Goal: Task Accomplishment & Management: Use online tool/utility

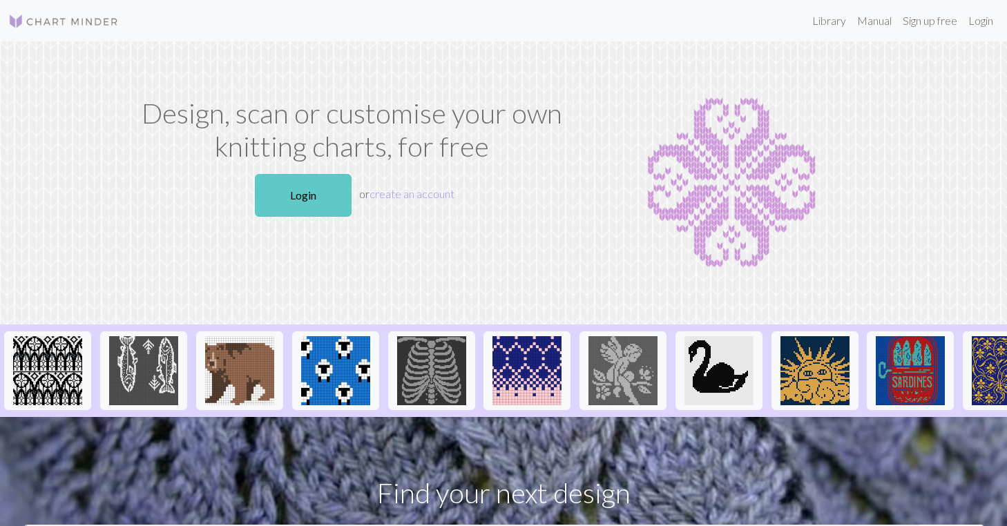
click at [295, 202] on link "Login" at bounding box center [303, 195] width 97 height 43
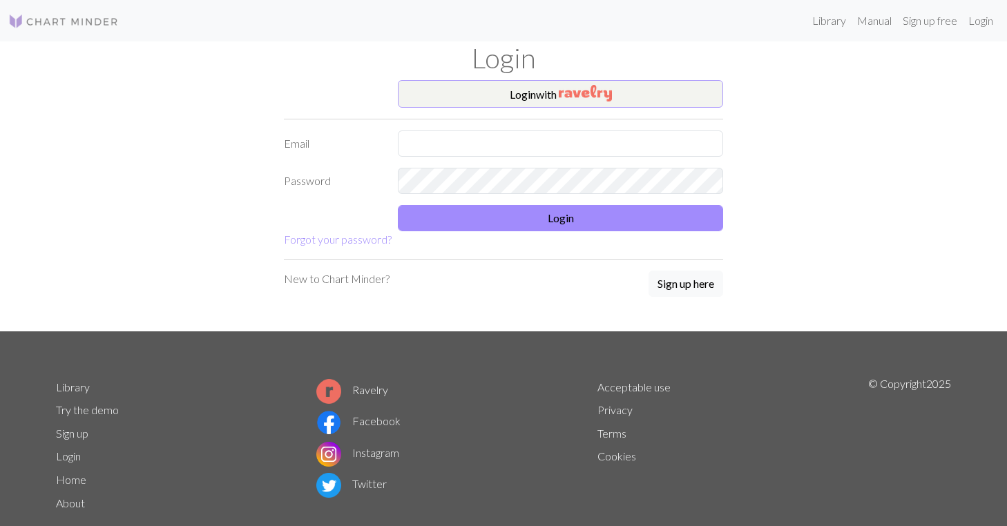
click at [479, 96] on button "Login with" at bounding box center [560, 94] width 325 height 28
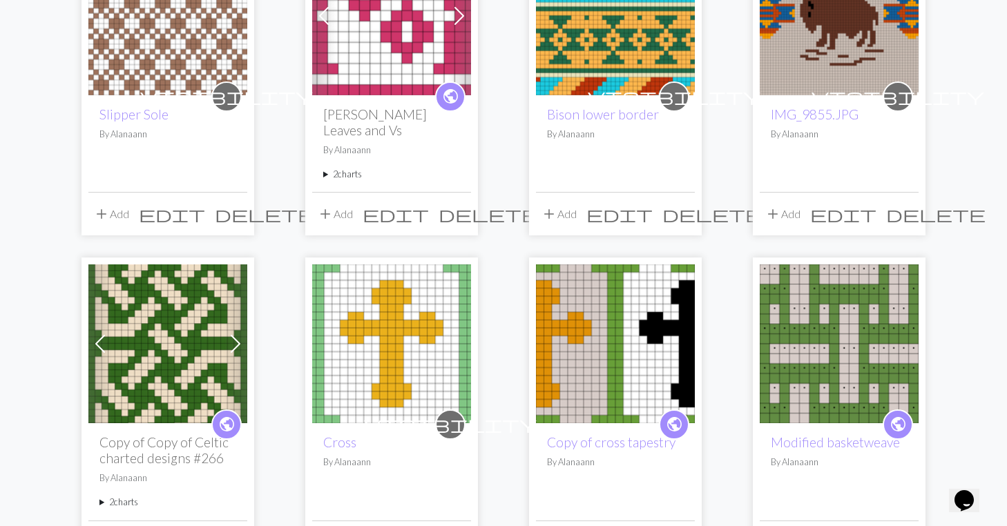
scroll to position [563, 0]
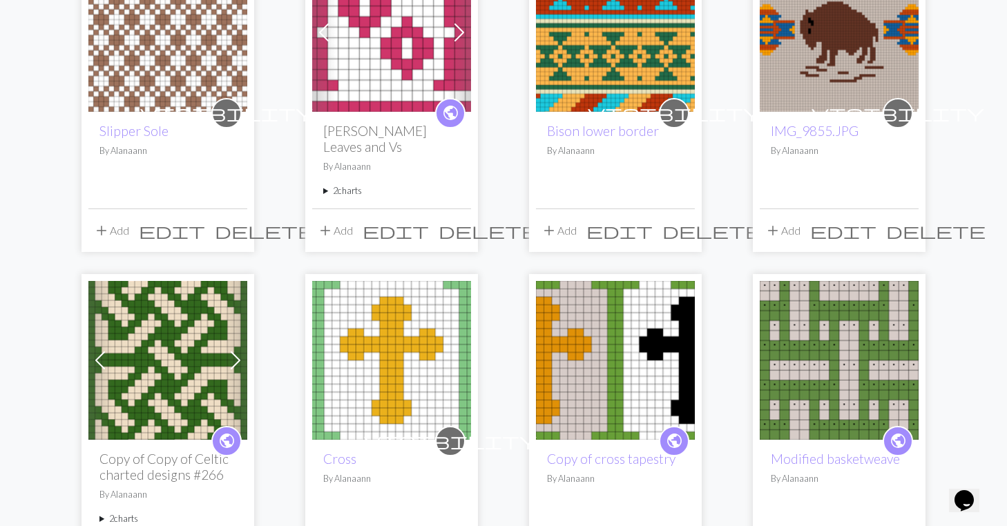
click at [154, 80] on img at bounding box center [167, 32] width 159 height 159
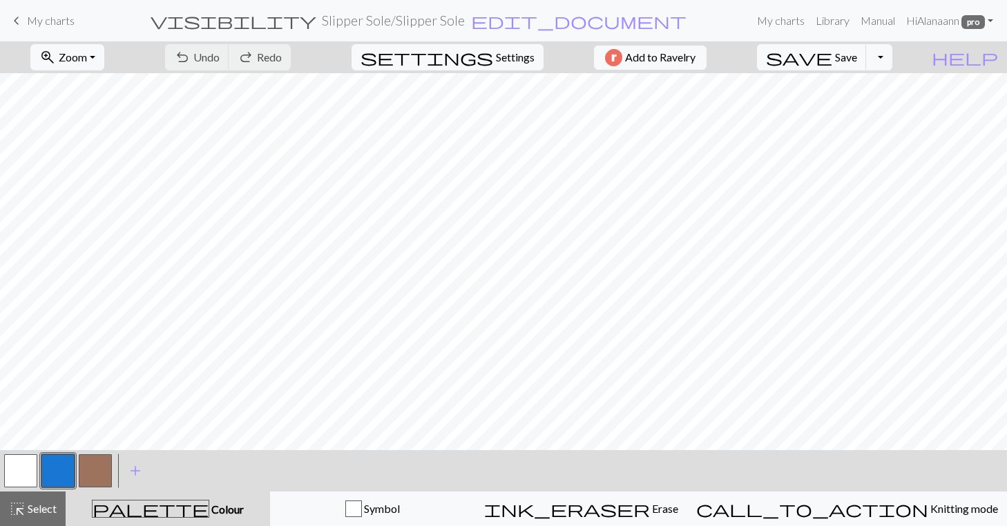
click at [15, 19] on span "keyboard_arrow_left" at bounding box center [16, 20] width 17 height 19
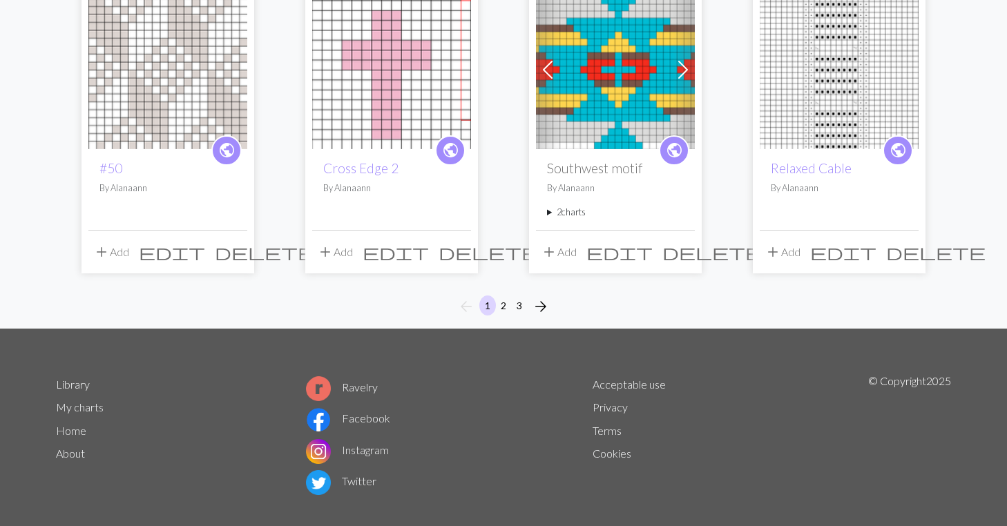
scroll to position [1182, 0]
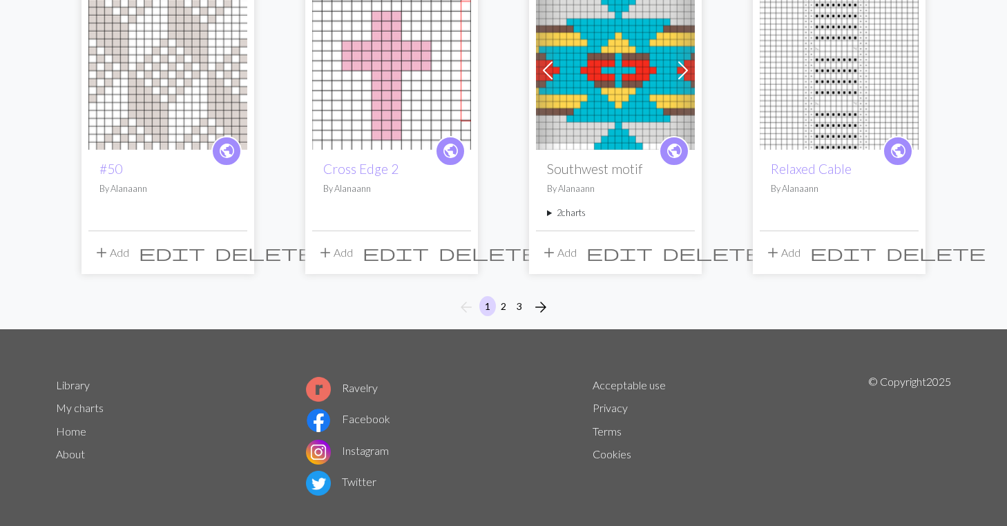
click at [505, 296] on button "2" at bounding box center [503, 306] width 17 height 20
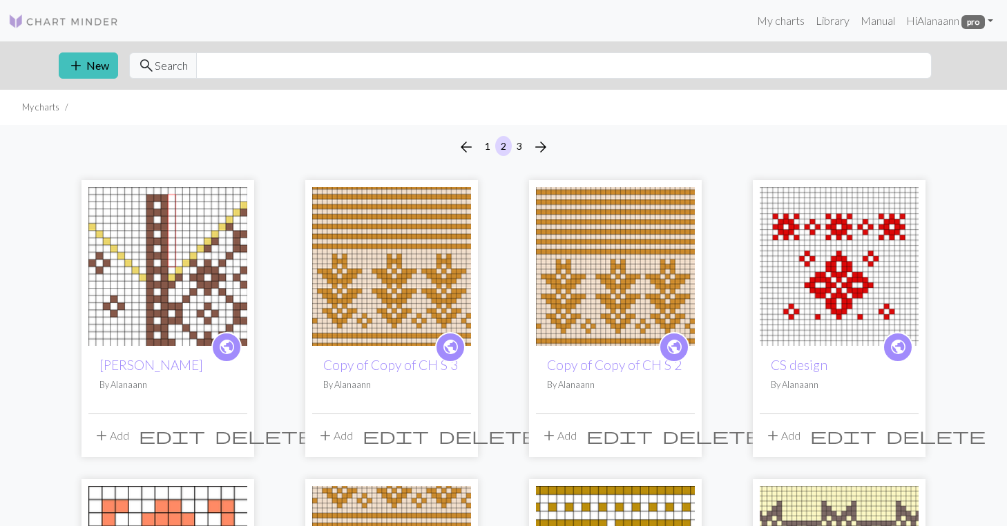
click at [140, 325] on img at bounding box center [167, 266] width 159 height 159
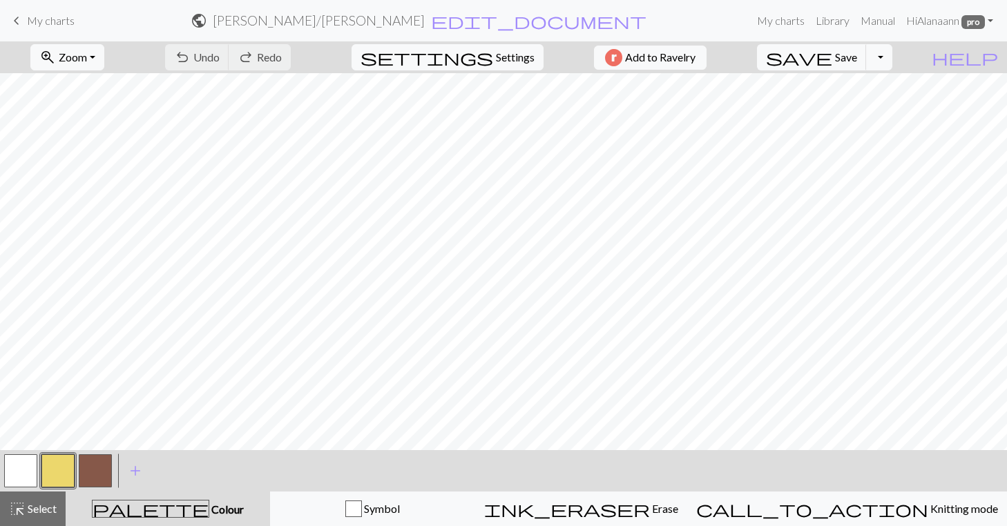
click at [16, 15] on span "keyboard_arrow_left" at bounding box center [16, 20] width 17 height 19
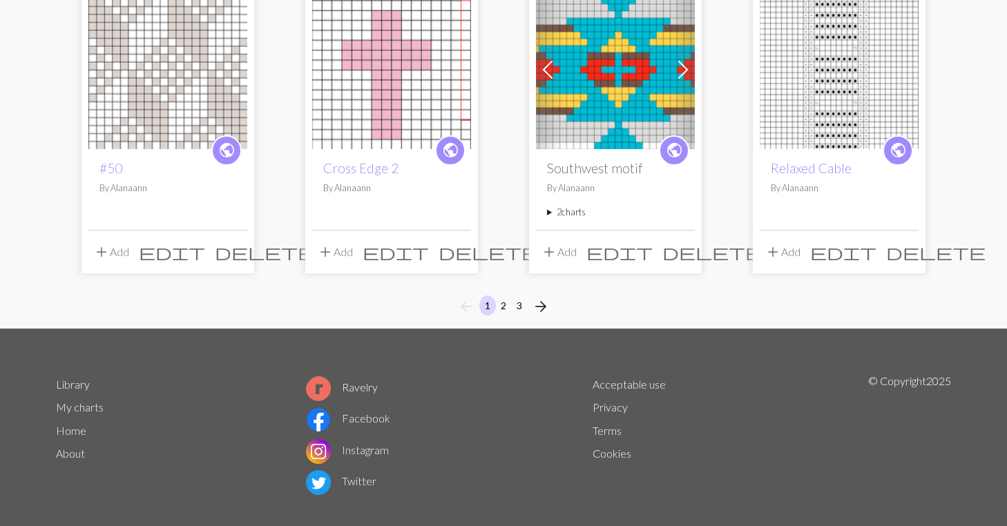
scroll to position [1182, 0]
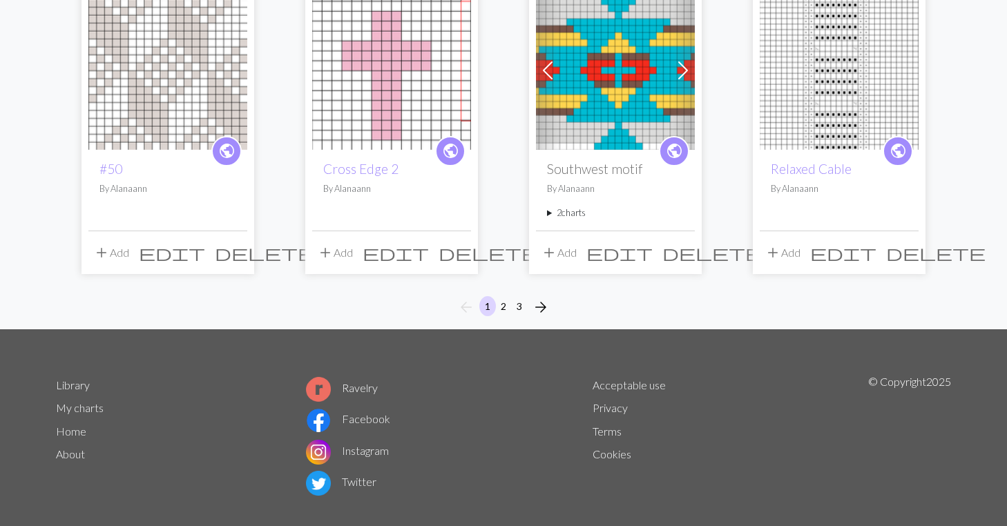
click at [508, 296] on button "2" at bounding box center [503, 306] width 17 height 20
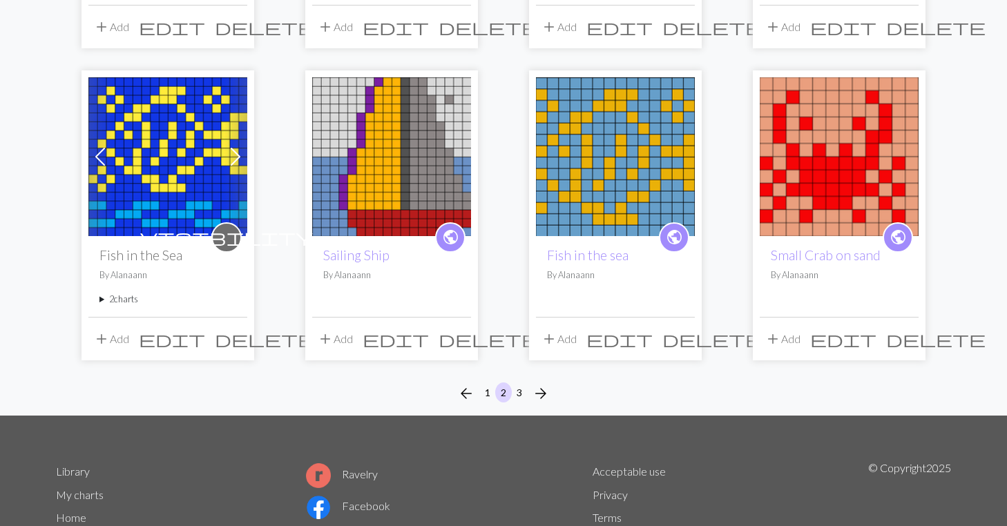
scroll to position [1039, 0]
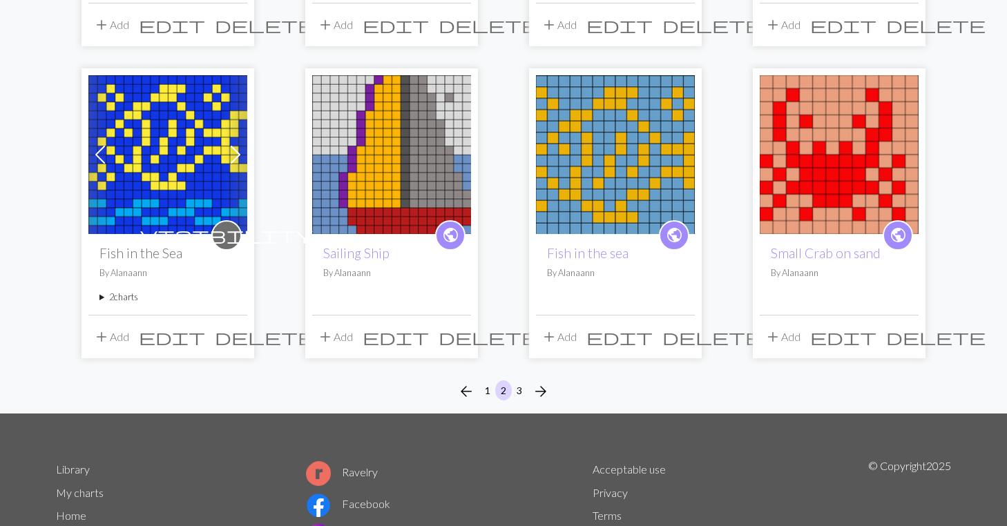
click at [522, 388] on button "3" at bounding box center [519, 391] width 17 height 20
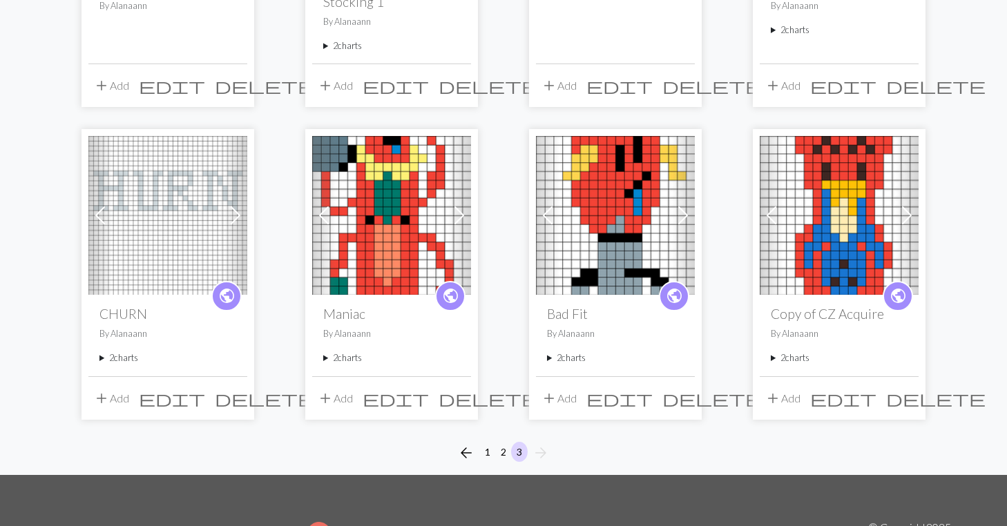
scroll to position [724, 0]
click at [501, 447] on button "2" at bounding box center [503, 451] width 17 height 20
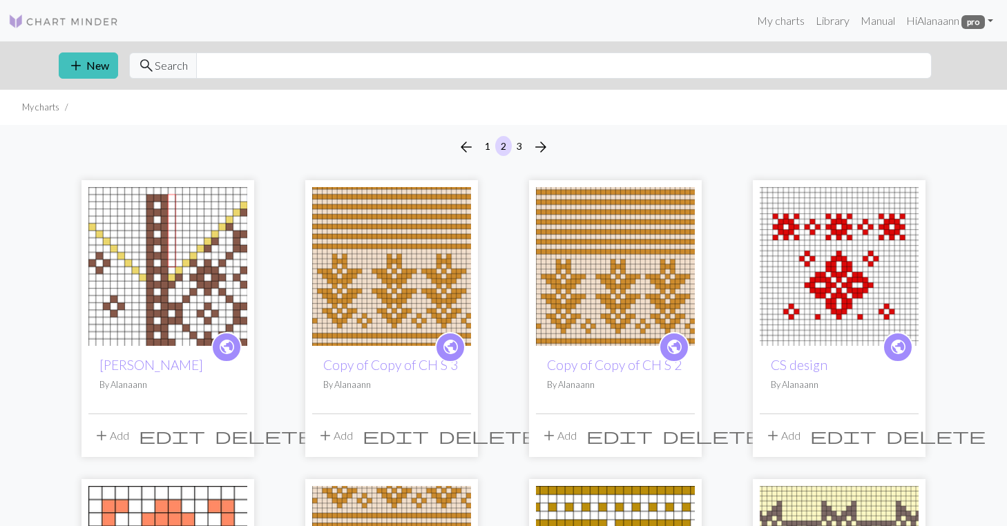
click at [859, 258] on img at bounding box center [839, 266] width 159 height 159
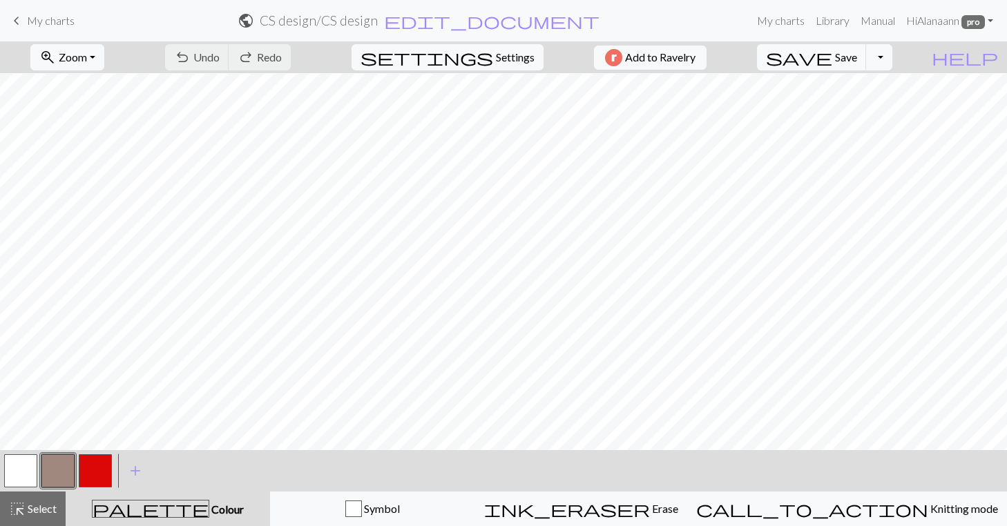
scroll to position [99, 0]
click at [18, 21] on span "keyboard_arrow_left" at bounding box center [16, 20] width 17 height 19
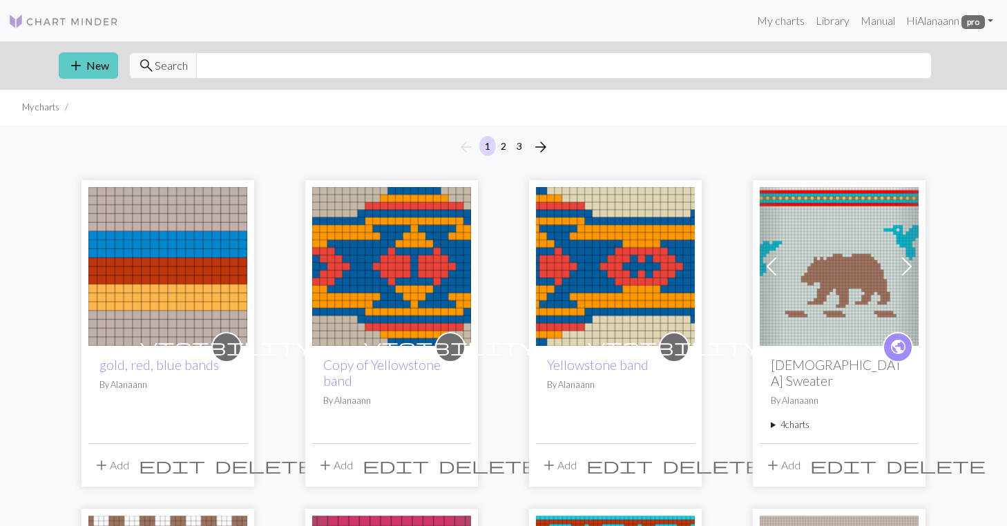
click at [104, 65] on button "add New" at bounding box center [88, 65] width 59 height 26
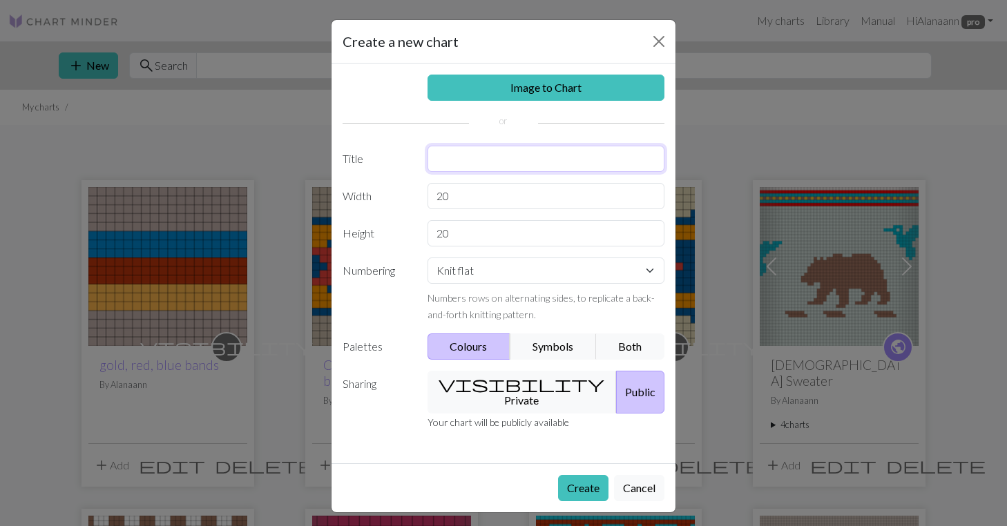
click at [490, 161] on input "text" at bounding box center [546, 159] width 238 height 26
type input "Elk Slipper heel"
drag, startPoint x: 452, startPoint y: 193, endPoint x: 420, endPoint y: 195, distance: 31.8
click at [420, 195] on div "20" at bounding box center [546, 196] width 254 height 26
type input "37"
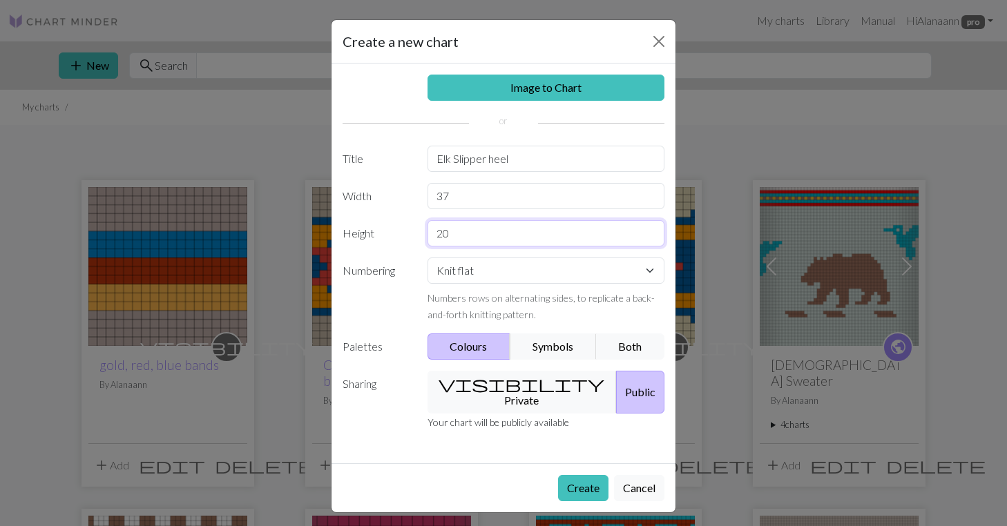
click at [452, 231] on input "20" at bounding box center [546, 233] width 238 height 26
type input "27"
click at [468, 376] on span "visibility" at bounding box center [522, 383] width 166 height 19
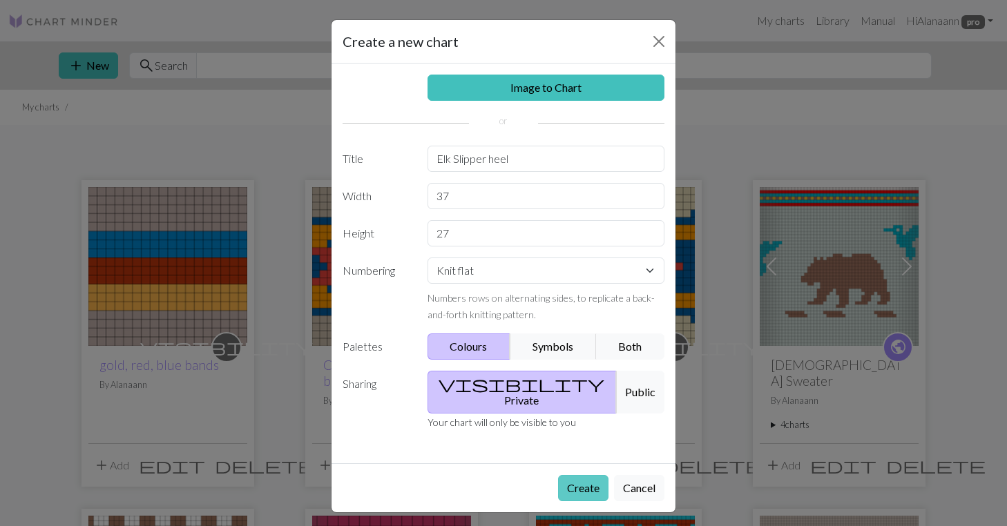
click at [579, 477] on button "Create" at bounding box center [583, 488] width 50 height 26
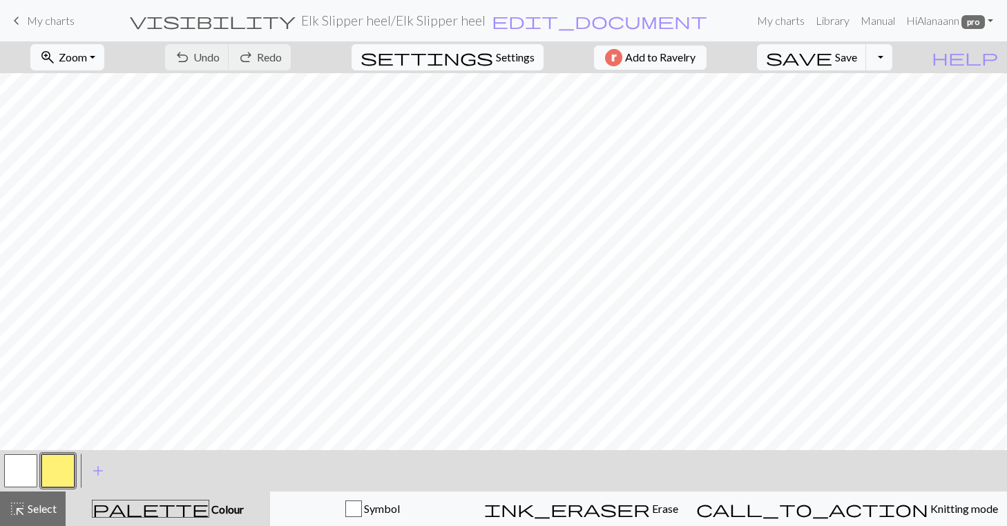
click at [496, 58] on span "Settings" at bounding box center [515, 57] width 39 height 17
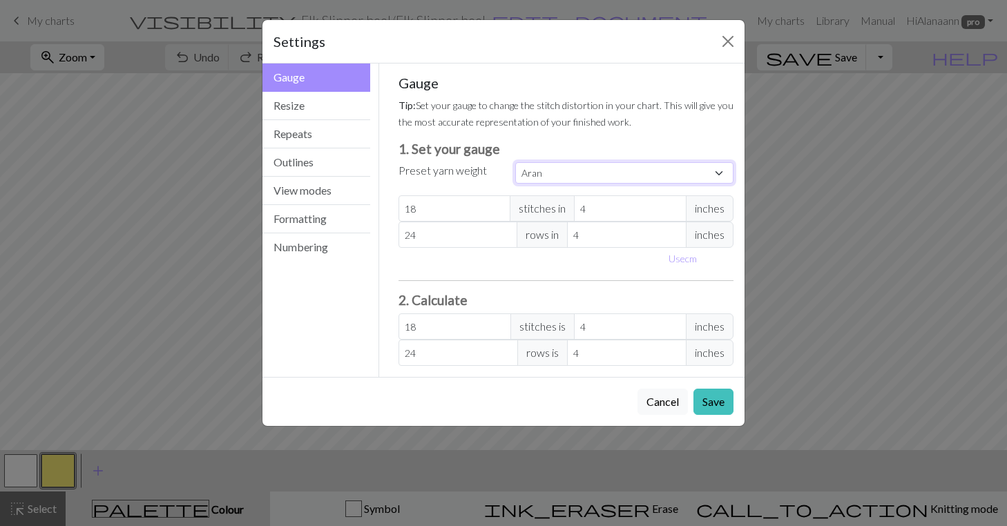
select select "dk"
type input "22"
type input "30"
type input "22"
type input "30"
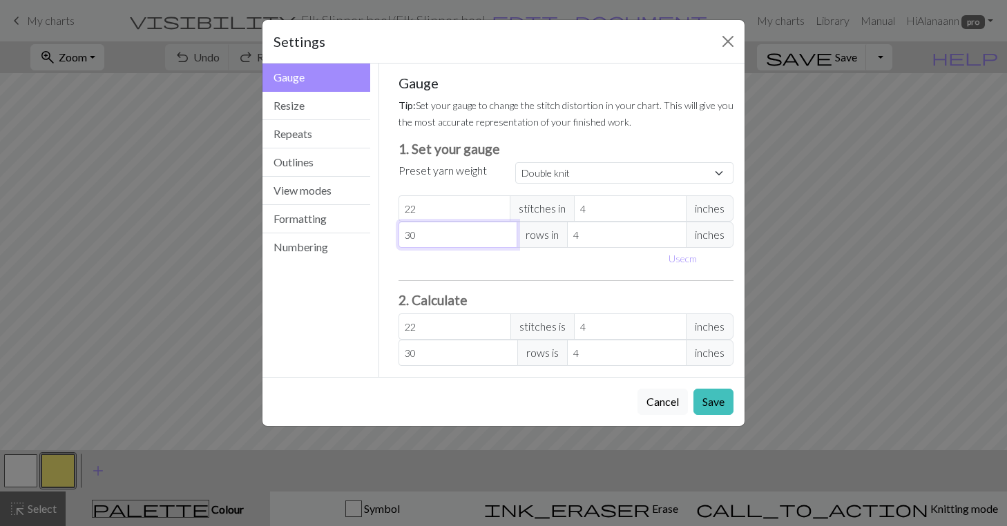
drag, startPoint x: 412, startPoint y: 231, endPoint x: 419, endPoint y: 230, distance: 7.0
click at [412, 231] on input "30" at bounding box center [457, 235] width 119 height 26
click at [419, 230] on input "30" at bounding box center [457, 235] width 119 height 26
select select "custom"
type input "3"
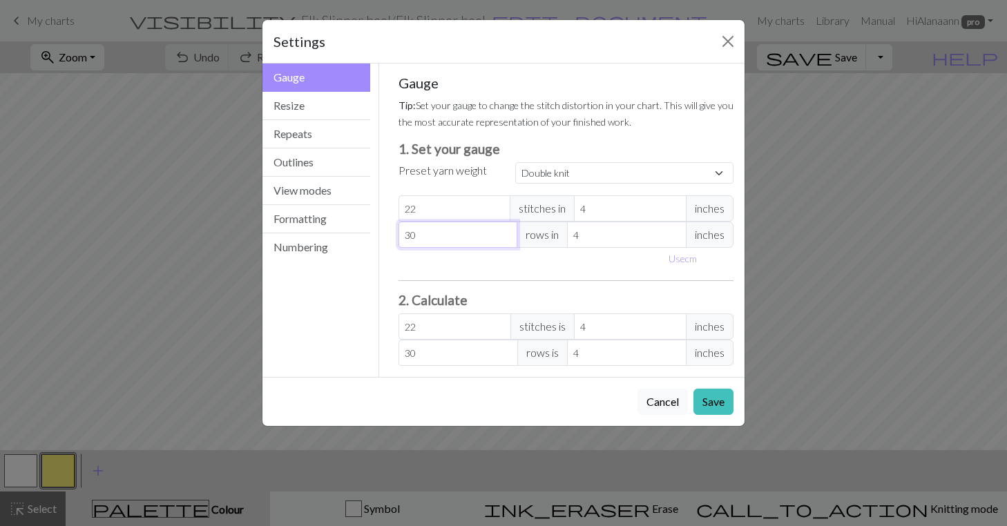
type input "3"
type input "36"
click at [706, 401] on button "Save" at bounding box center [713, 402] width 40 height 26
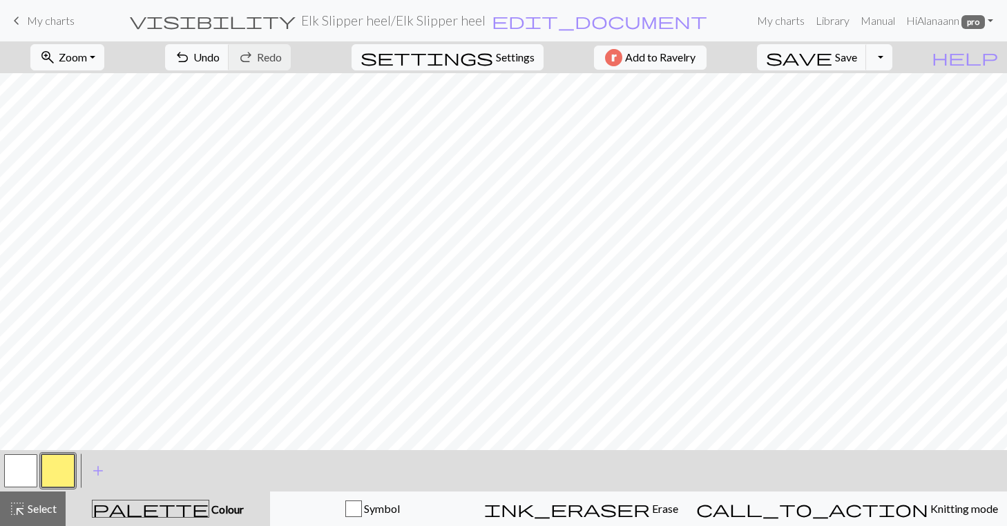
scroll to position [58, 0]
click at [506, 59] on span "Settings" at bounding box center [515, 57] width 39 height 17
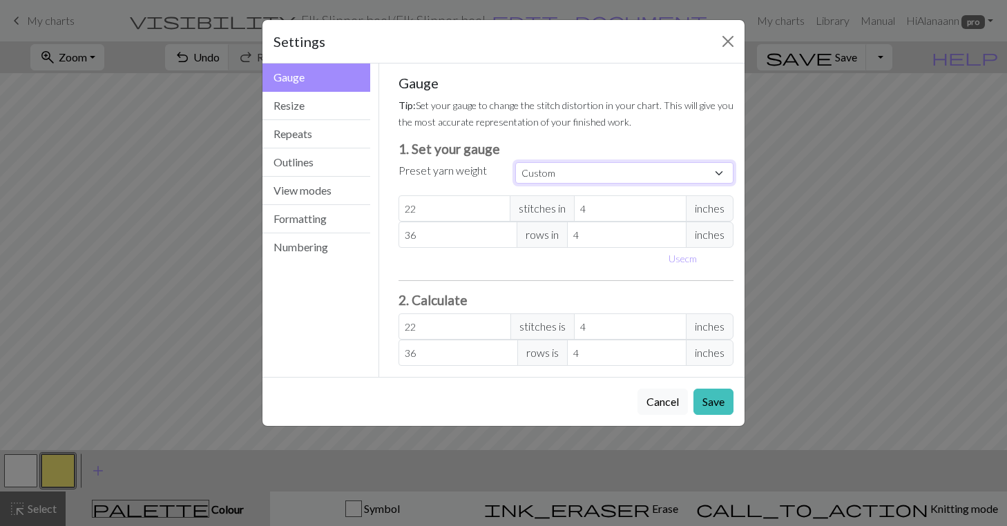
select select "dk"
type input "30"
click at [720, 405] on button "Save" at bounding box center [713, 402] width 40 height 26
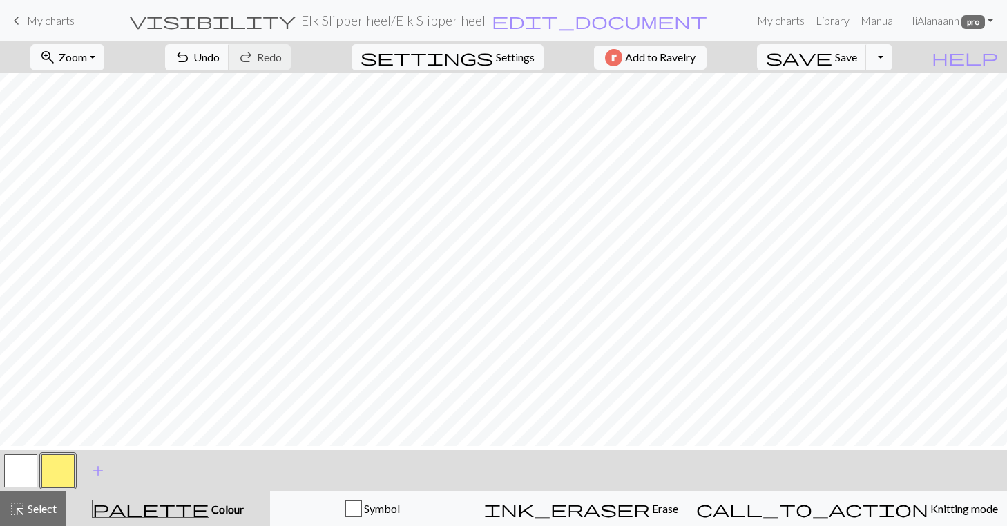
scroll to position [-1, 0]
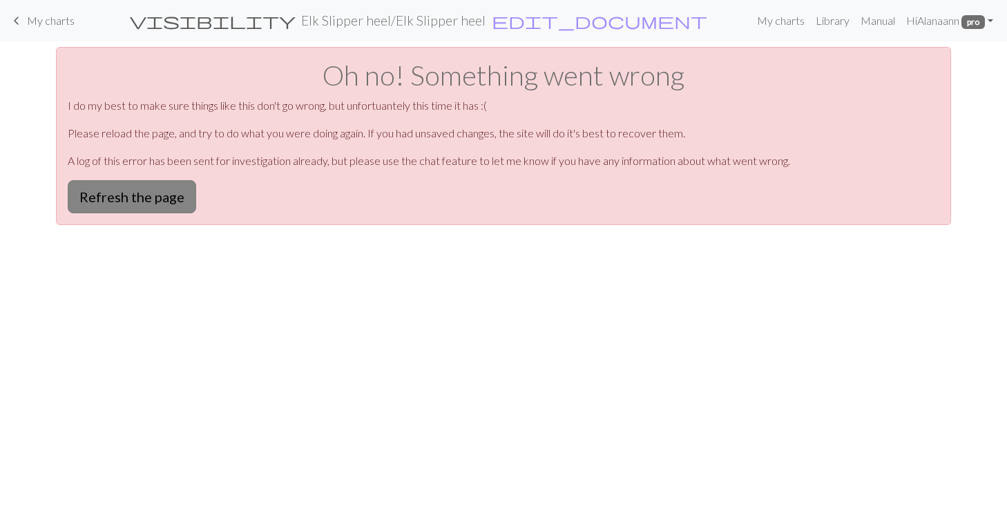
click at [110, 192] on button "Refresh the page" at bounding box center [132, 196] width 128 height 33
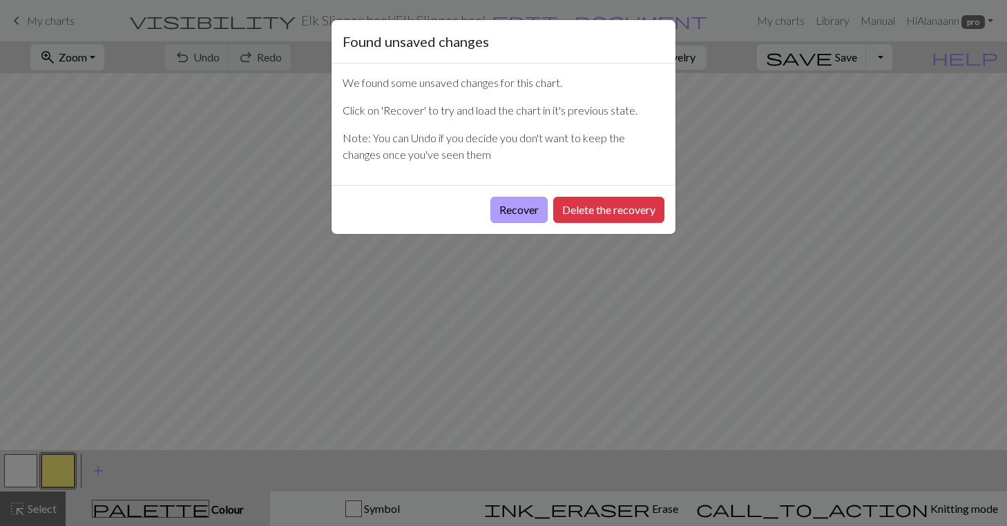
click at [532, 205] on button "Recover" at bounding box center [518, 210] width 57 height 26
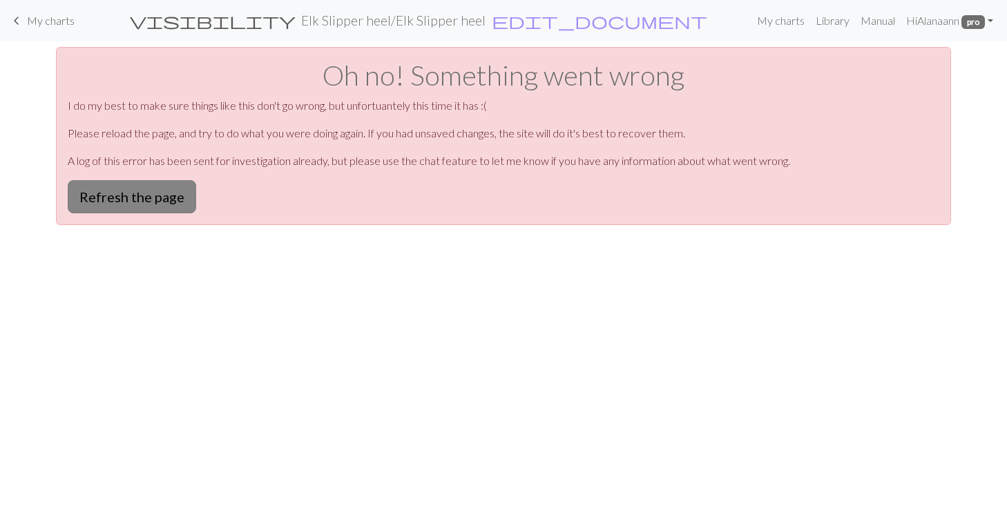
click at [182, 193] on button "Refresh the page" at bounding box center [132, 196] width 128 height 33
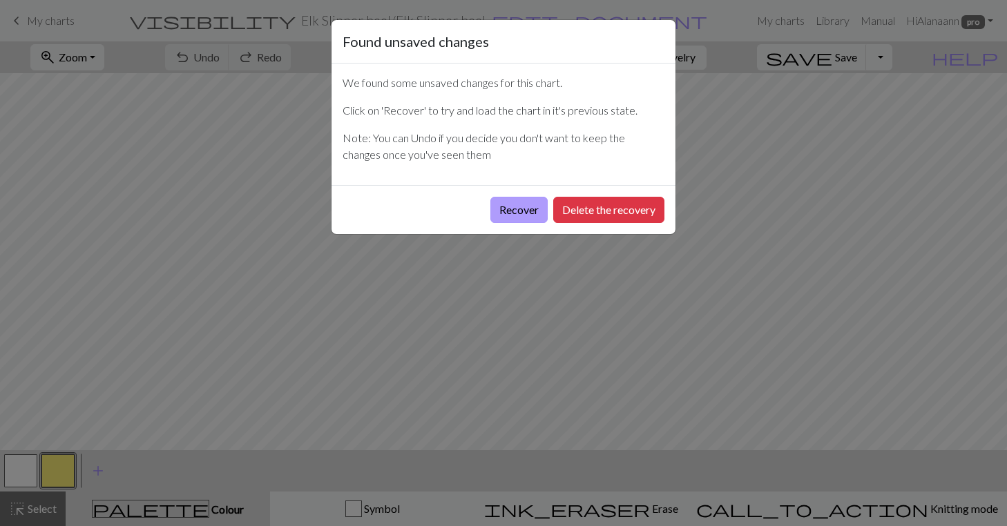
click at [504, 201] on button "Recover" at bounding box center [518, 210] width 57 height 26
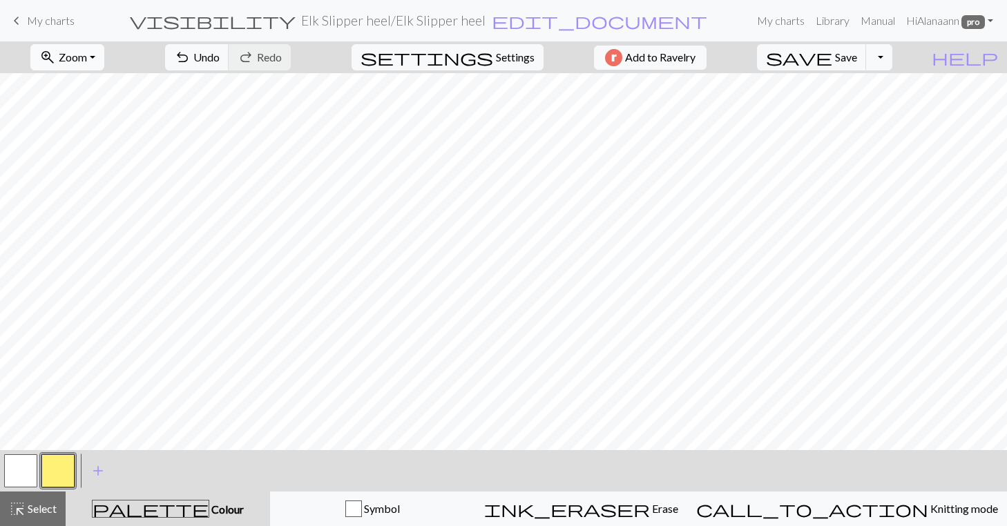
click at [98, 50] on button "zoom_in Zoom Zoom" at bounding box center [67, 57] width 74 height 26
click at [79, 164] on button "50%" at bounding box center [85, 166] width 109 height 22
click at [857, 62] on span "Save" at bounding box center [846, 56] width 22 height 13
click at [104, 57] on button "zoom_in Zoom Zoom" at bounding box center [67, 57] width 74 height 26
click at [86, 189] on button "100%" at bounding box center [85, 188] width 109 height 22
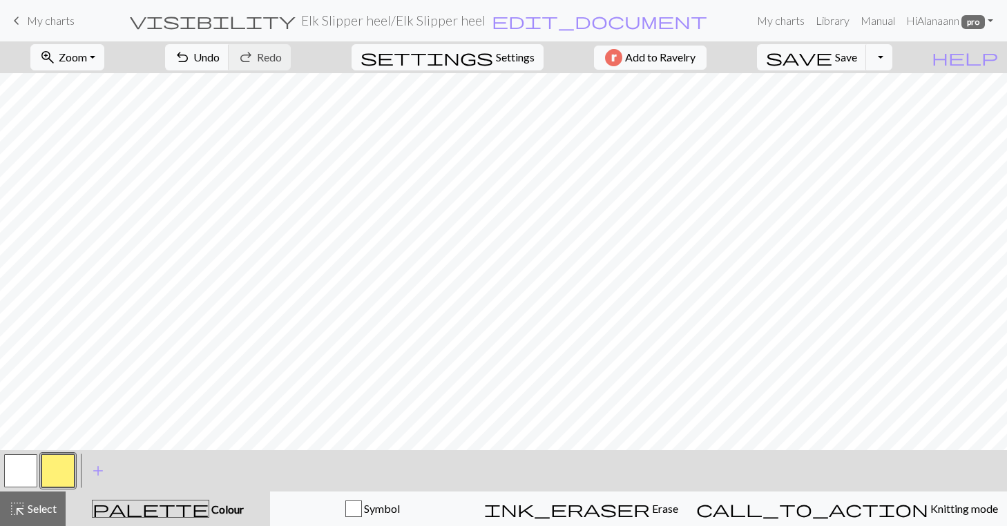
click at [10, 463] on button "button" at bounding box center [20, 470] width 33 height 33
click at [98, 473] on span "add" at bounding box center [98, 470] width 17 height 19
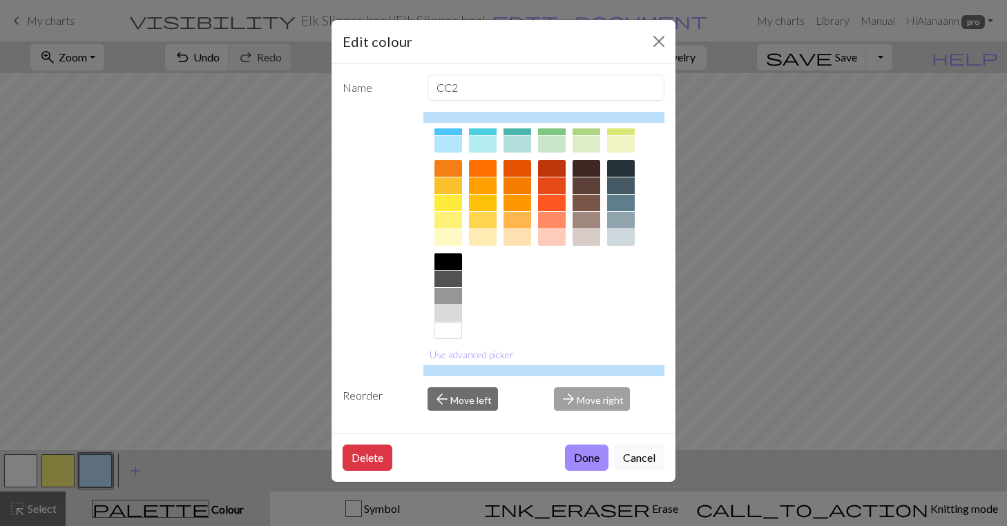
scroll to position [166, 0]
click at [584, 195] on div at bounding box center [587, 202] width 28 height 17
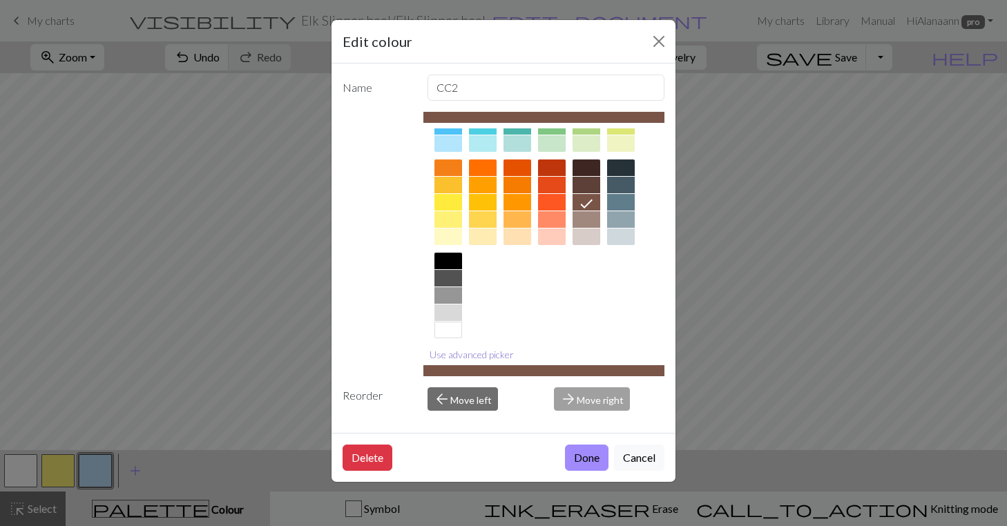
click at [465, 356] on button "Use advanced picker" at bounding box center [471, 354] width 97 height 21
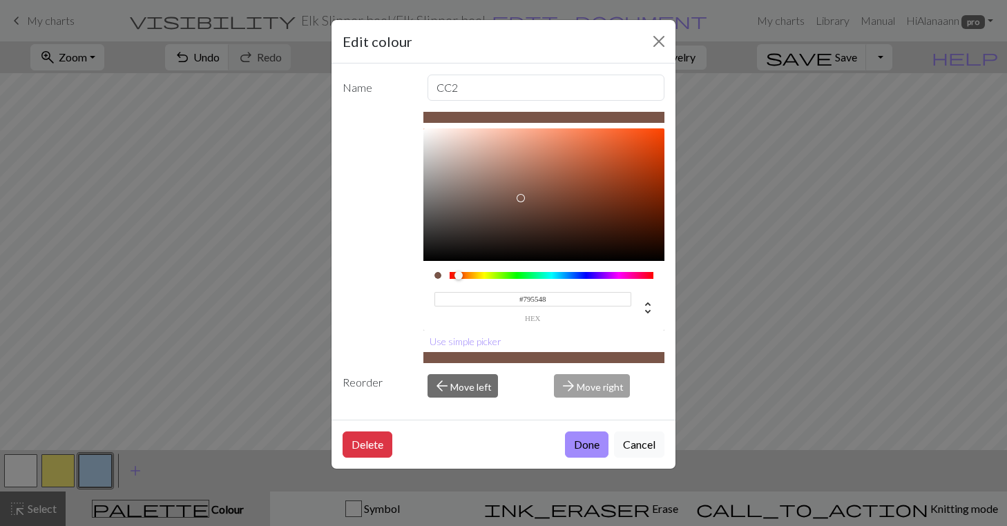
scroll to position [0, 0]
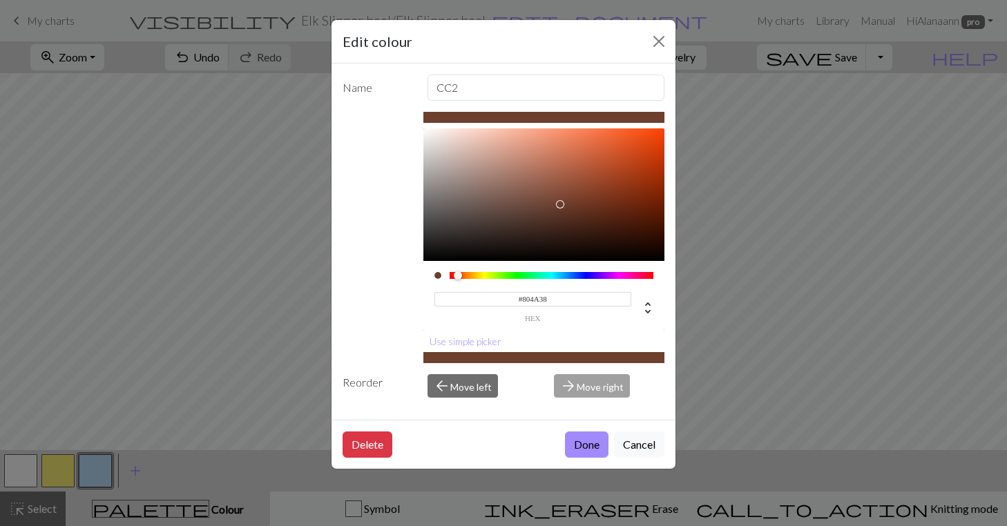
type input "#854D3A"
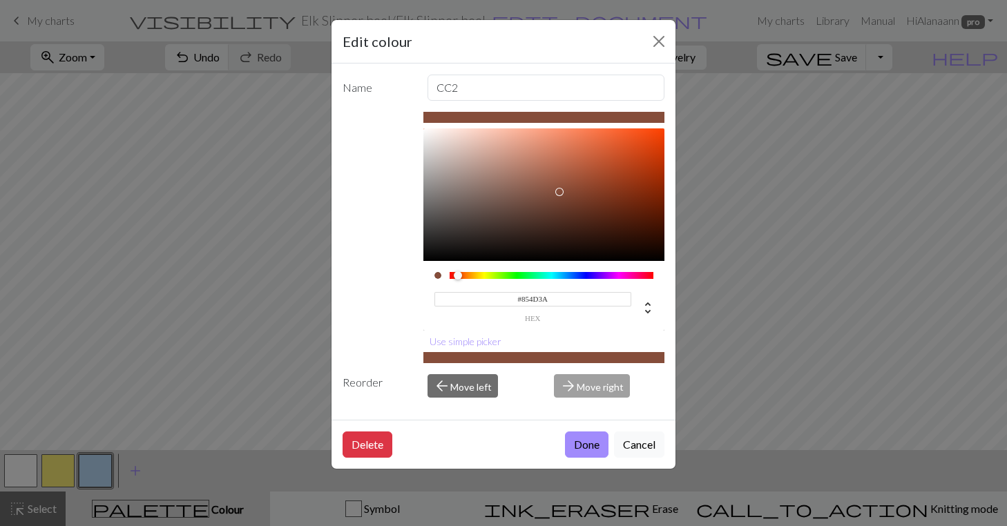
drag, startPoint x: 521, startPoint y: 198, endPoint x: 559, endPoint y: 192, distance: 39.1
click at [559, 192] on div at bounding box center [559, 192] width 8 height 8
click at [455, 342] on button "Use simple picker" at bounding box center [465, 341] width 84 height 21
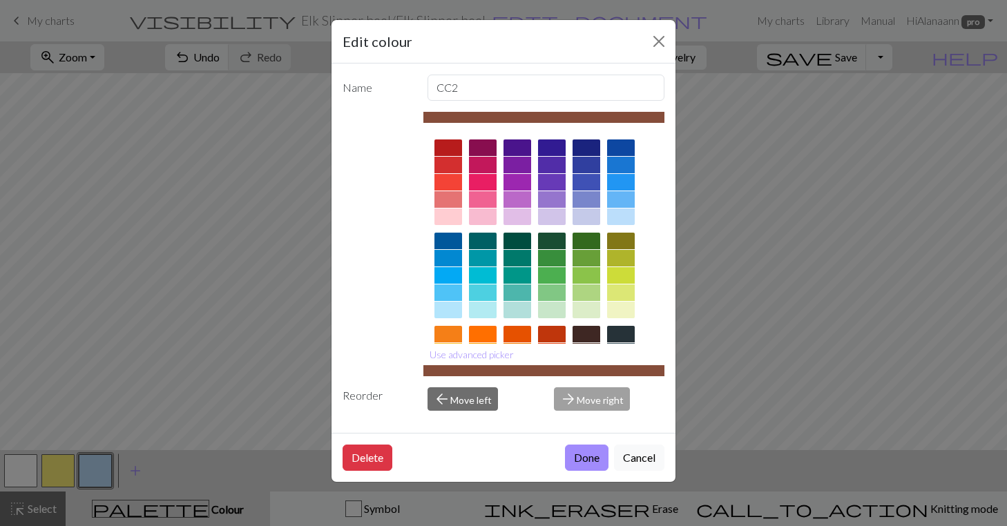
click at [451, 146] on div at bounding box center [448, 148] width 28 height 17
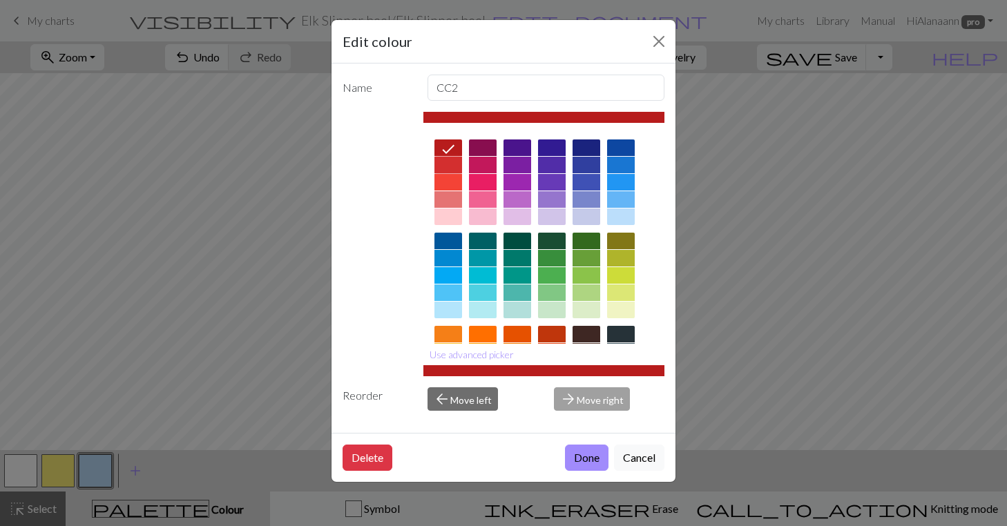
click at [450, 160] on div at bounding box center [448, 165] width 28 height 17
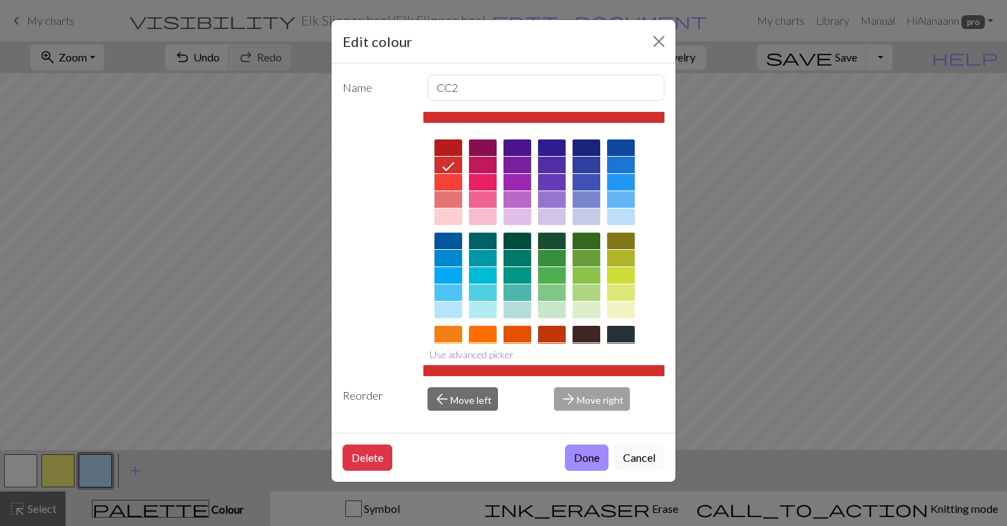
click at [463, 354] on button "Use advanced picker" at bounding box center [471, 354] width 97 height 21
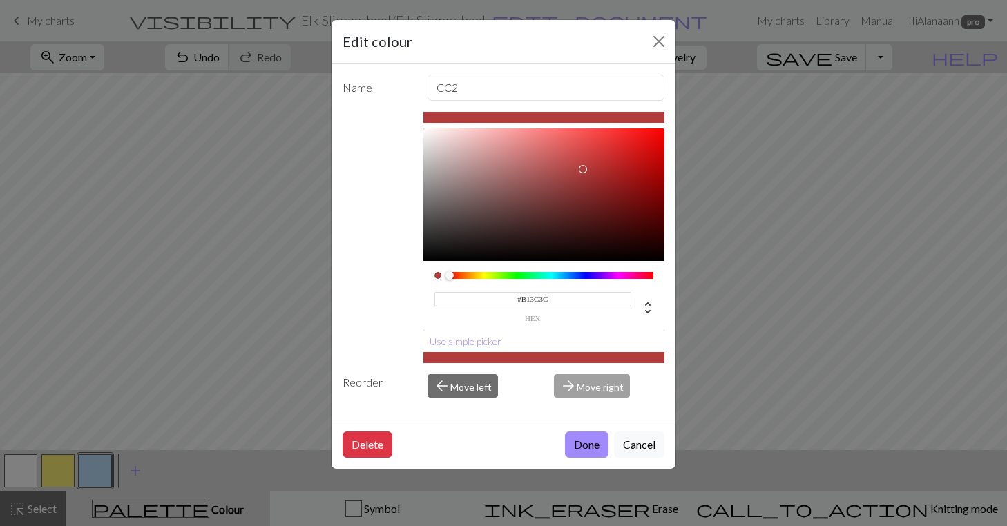
drag, startPoint x: 608, startPoint y: 153, endPoint x: 583, endPoint y: 169, distance: 29.5
click at [583, 169] on div at bounding box center [583, 169] width 8 height 8
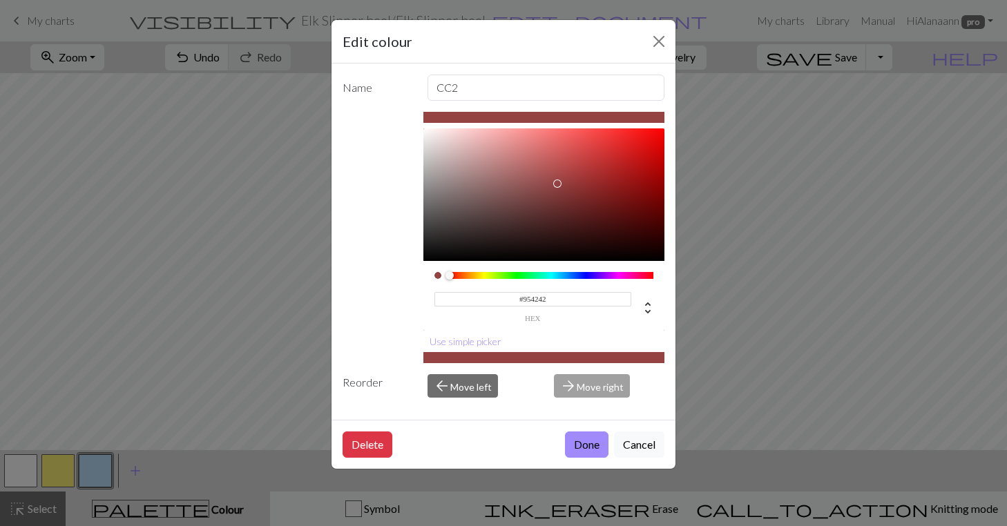
type input "#964343"
drag, startPoint x: 580, startPoint y: 172, endPoint x: 557, endPoint y: 183, distance: 26.0
click at [557, 183] on div at bounding box center [556, 183] width 8 height 8
click at [581, 443] on button "Done" at bounding box center [587, 445] width 44 height 26
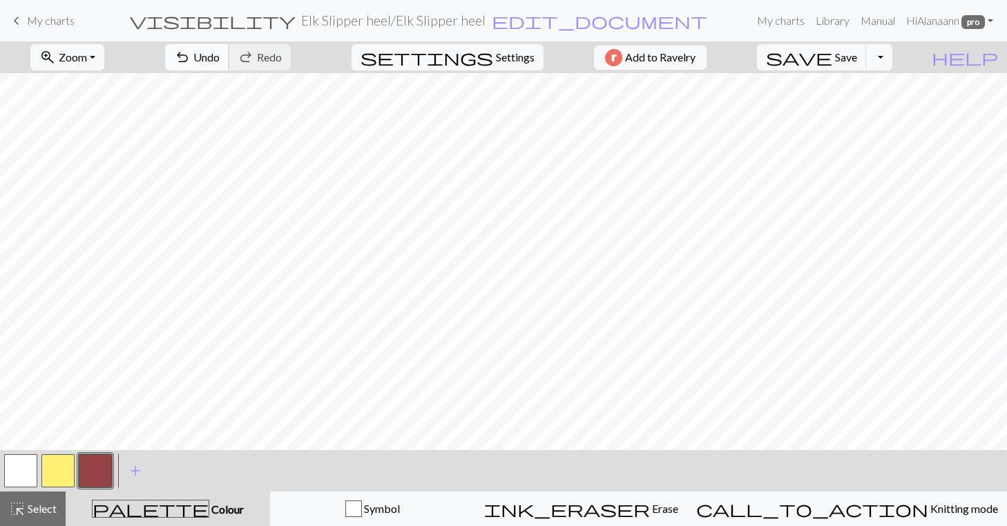
click at [191, 50] on span "undo" at bounding box center [182, 57] width 17 height 19
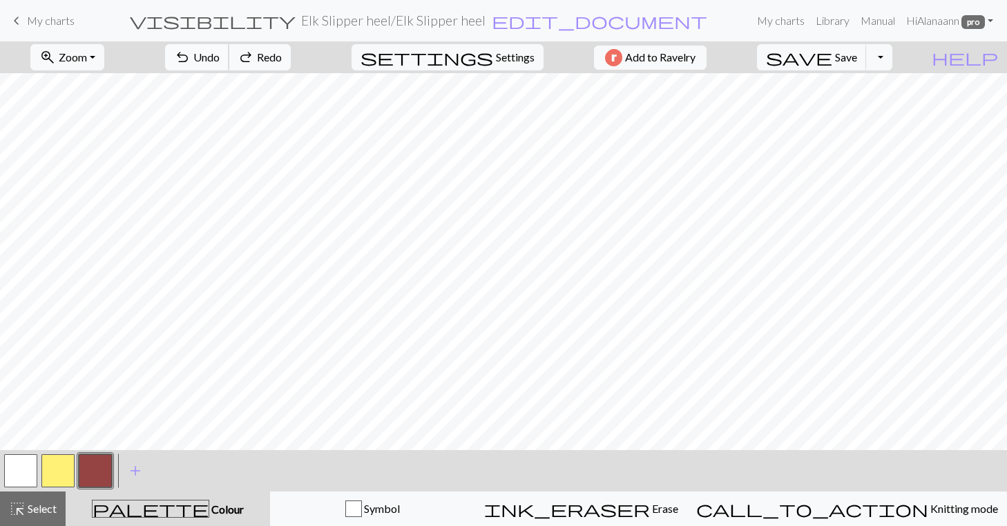
click at [191, 50] on span "undo" at bounding box center [182, 57] width 17 height 19
click at [139, 468] on span "add" at bounding box center [135, 470] width 17 height 19
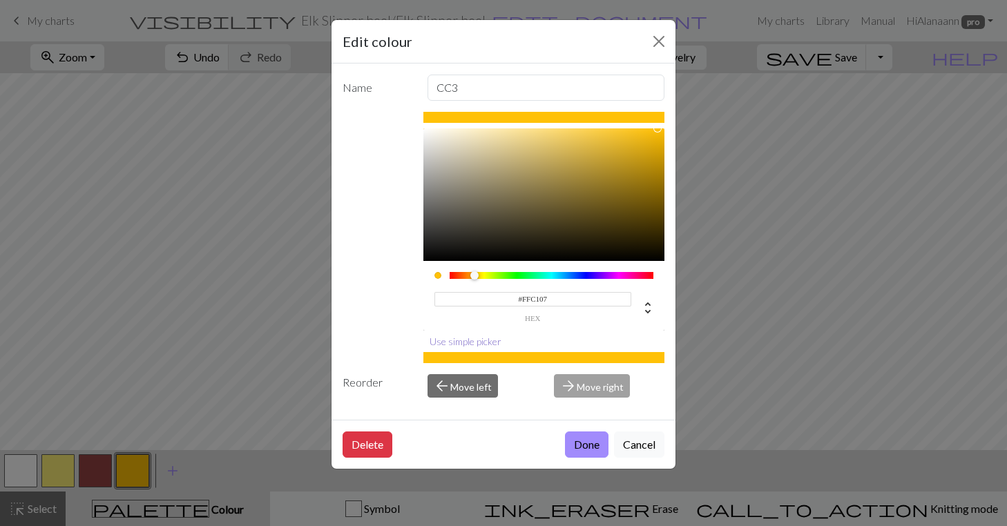
click at [476, 339] on button "Use simple picker" at bounding box center [465, 341] width 84 height 21
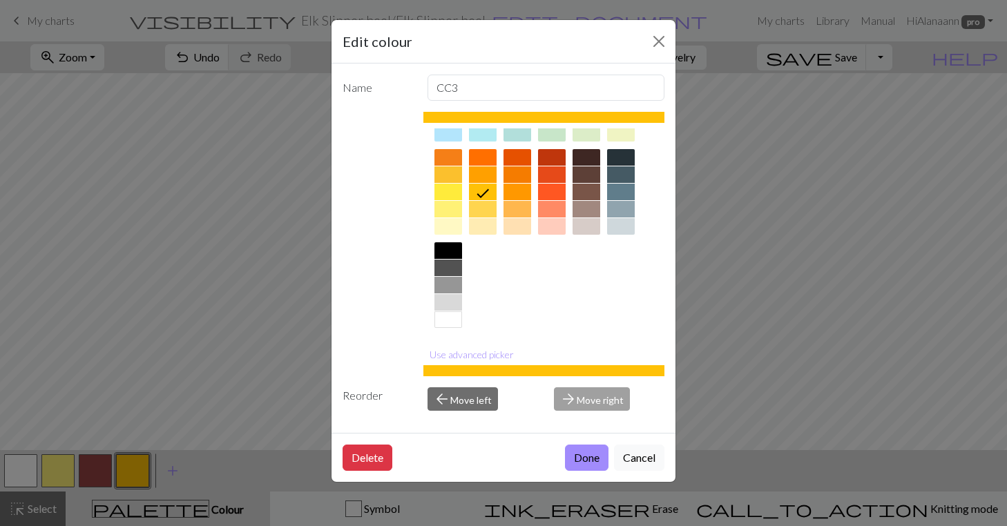
scroll to position [177, 0]
click at [580, 223] on div at bounding box center [587, 226] width 28 height 17
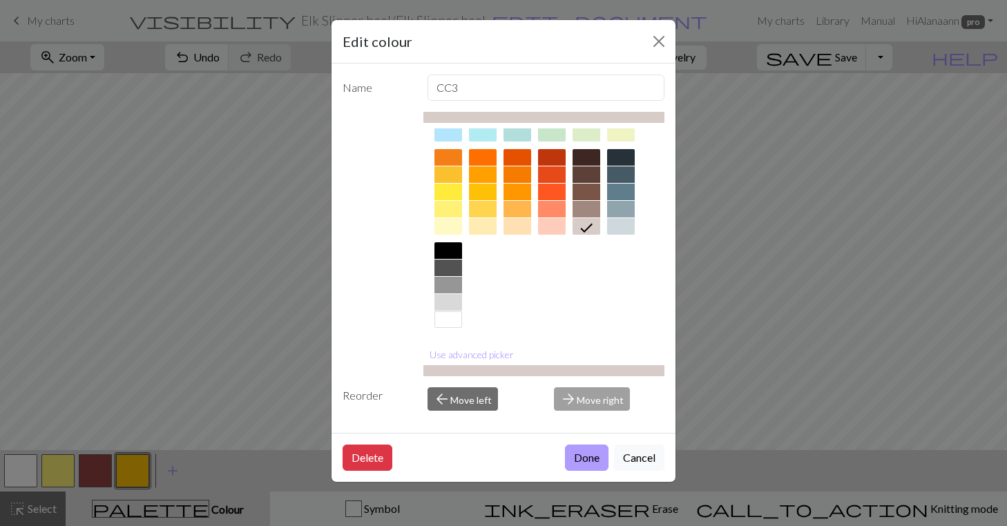
click at [586, 462] on button "Done" at bounding box center [587, 458] width 44 height 26
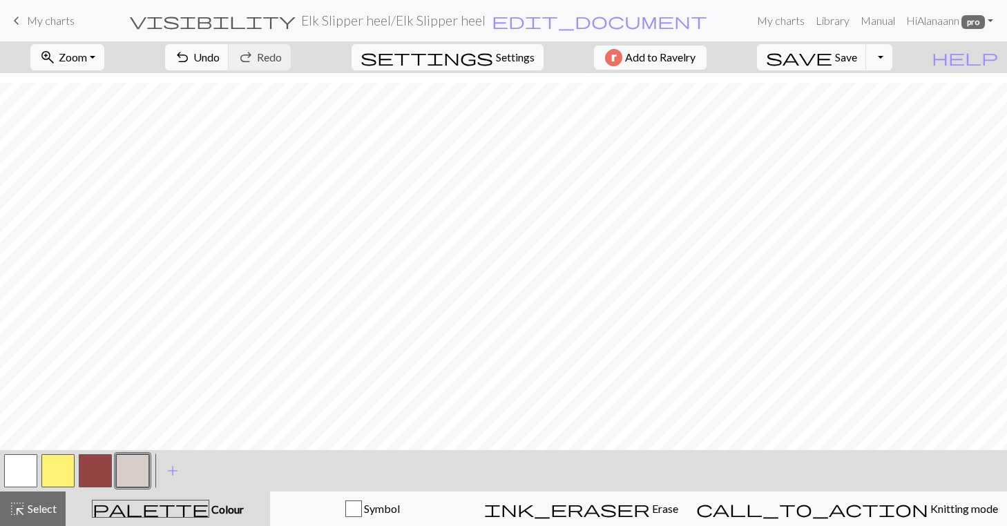
scroll to position [0, 0]
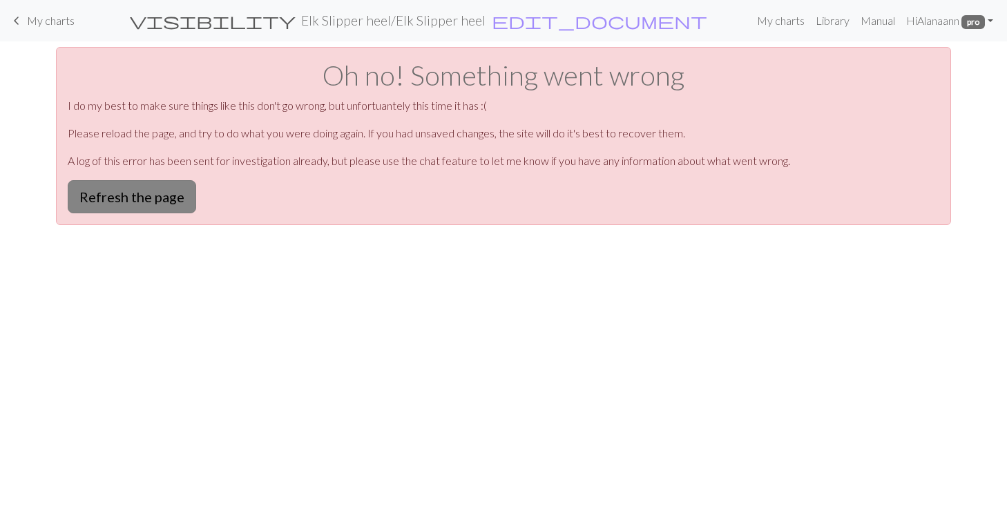
click at [155, 198] on button "Refresh the page" at bounding box center [132, 196] width 128 height 33
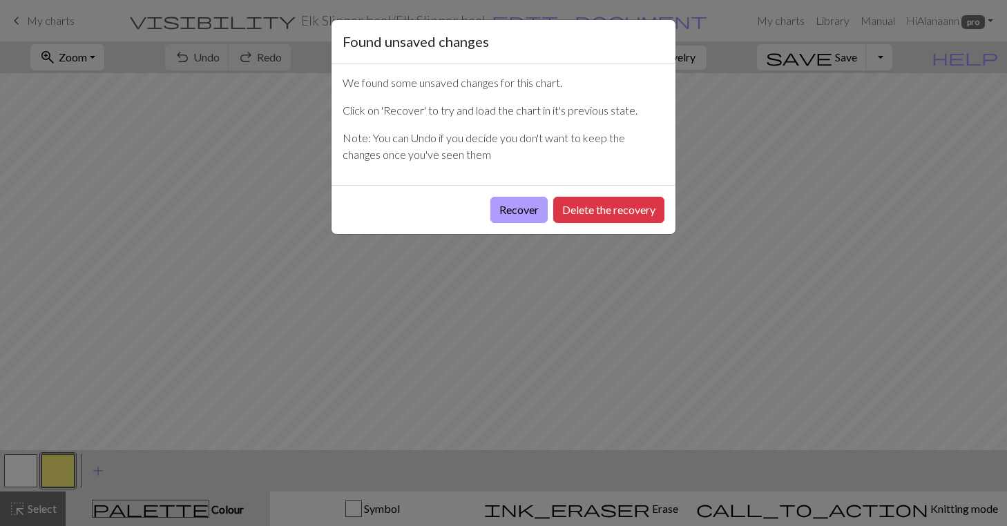
click at [530, 201] on button "Recover" at bounding box center [518, 210] width 57 height 26
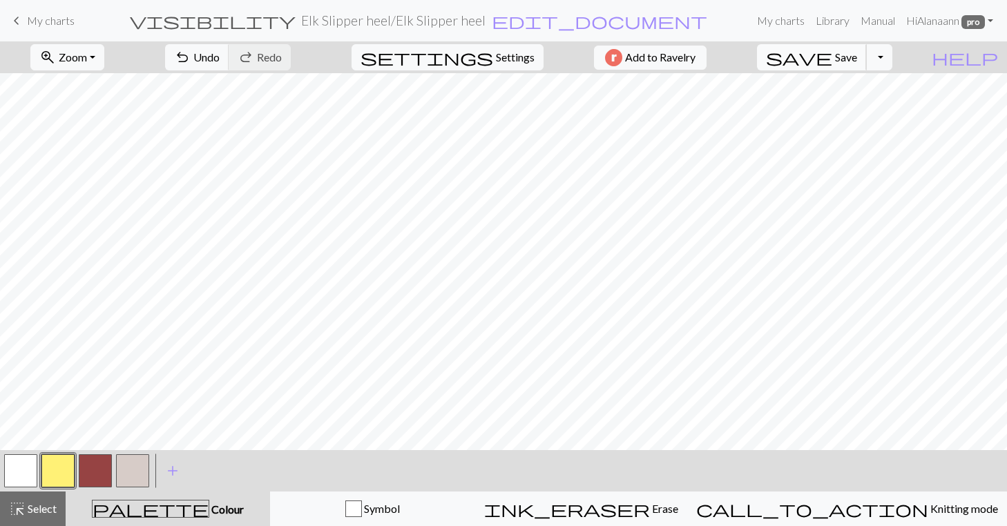
click at [857, 54] on span "Save" at bounding box center [846, 56] width 22 height 13
drag, startPoint x: 95, startPoint y: 464, endPoint x: 90, endPoint y: 452, distance: 12.7
click at [95, 461] on button "button" at bounding box center [95, 470] width 33 height 33
click at [857, 56] on span "Save" at bounding box center [846, 56] width 22 height 13
click at [21, 463] on button "button" at bounding box center [20, 470] width 33 height 33
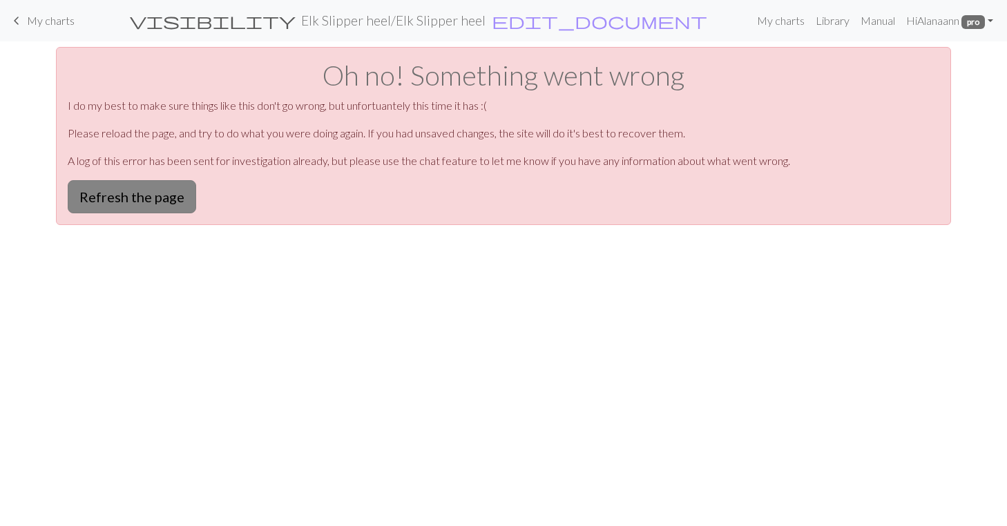
click at [127, 199] on button "Refresh the page" at bounding box center [132, 196] width 128 height 33
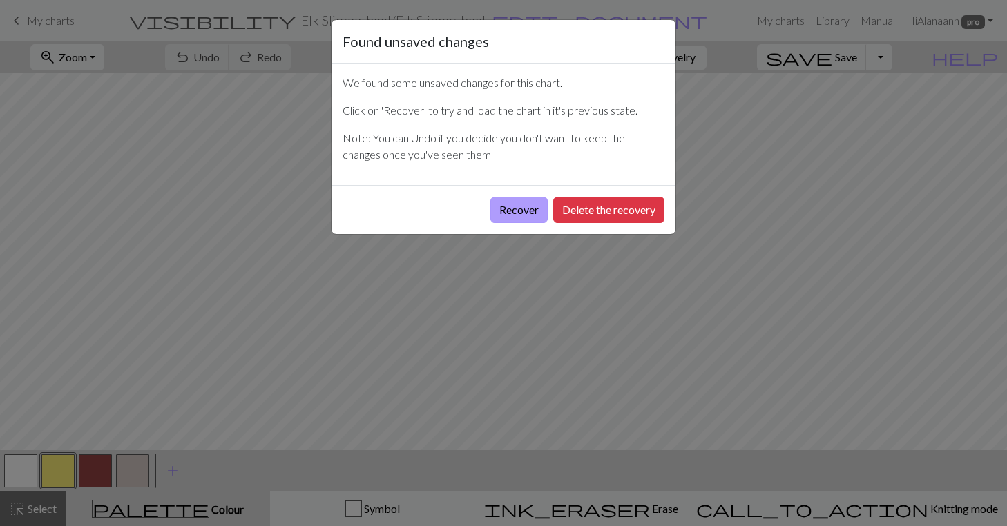
click at [509, 211] on button "Recover" at bounding box center [518, 210] width 57 height 26
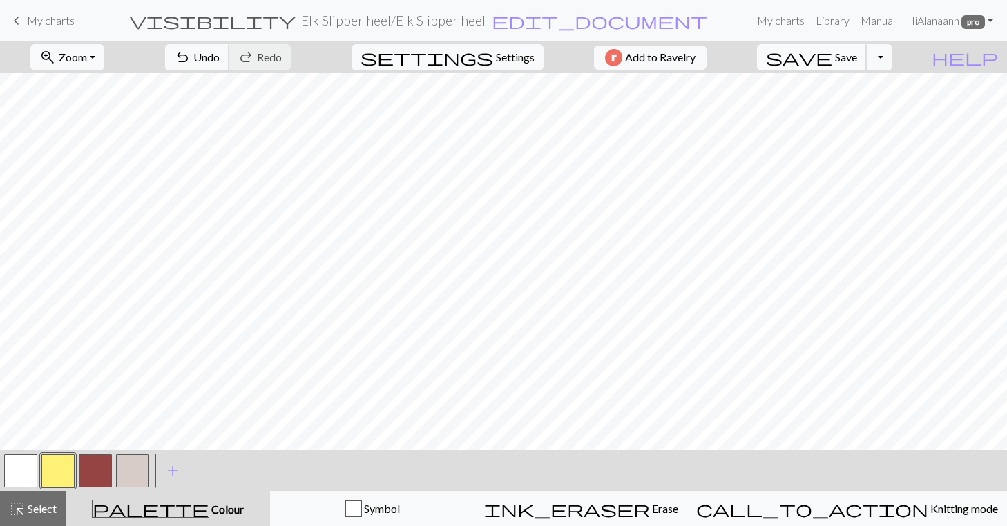
click at [857, 52] on span "Save" at bounding box center [846, 56] width 22 height 13
click at [520, 53] on span "Settings" at bounding box center [515, 57] width 39 height 17
select select "dk"
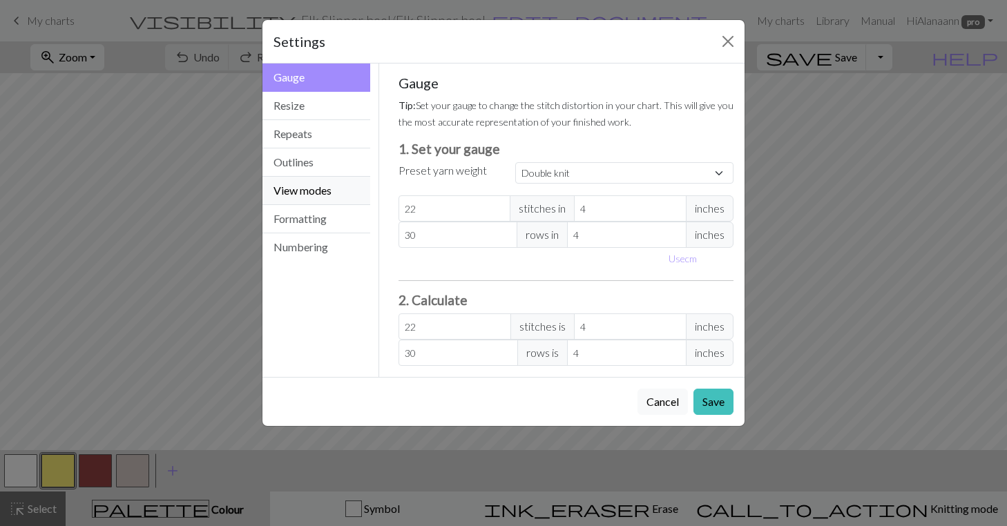
click at [300, 189] on button "View modes" at bounding box center [316, 191] width 108 height 28
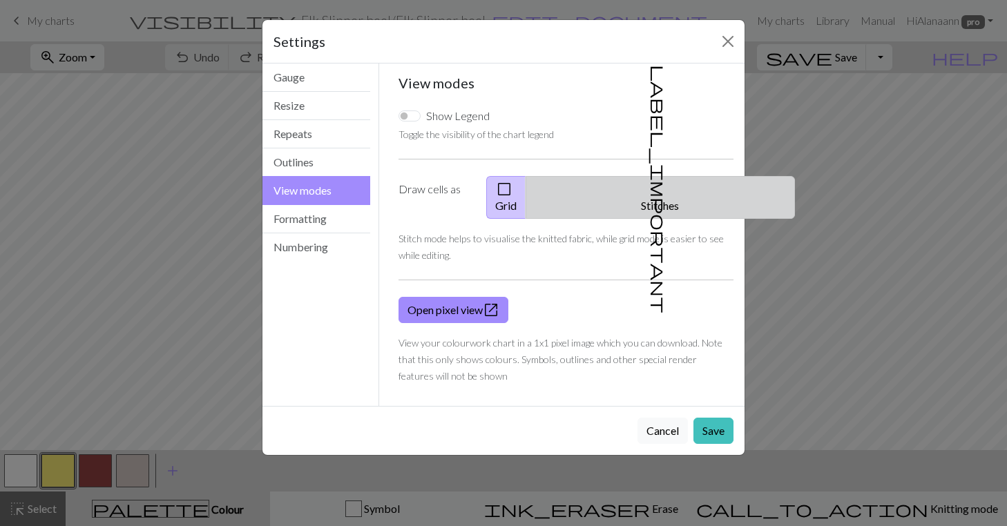
click at [667, 186] on button "label_important Stitches" at bounding box center [660, 197] width 269 height 43
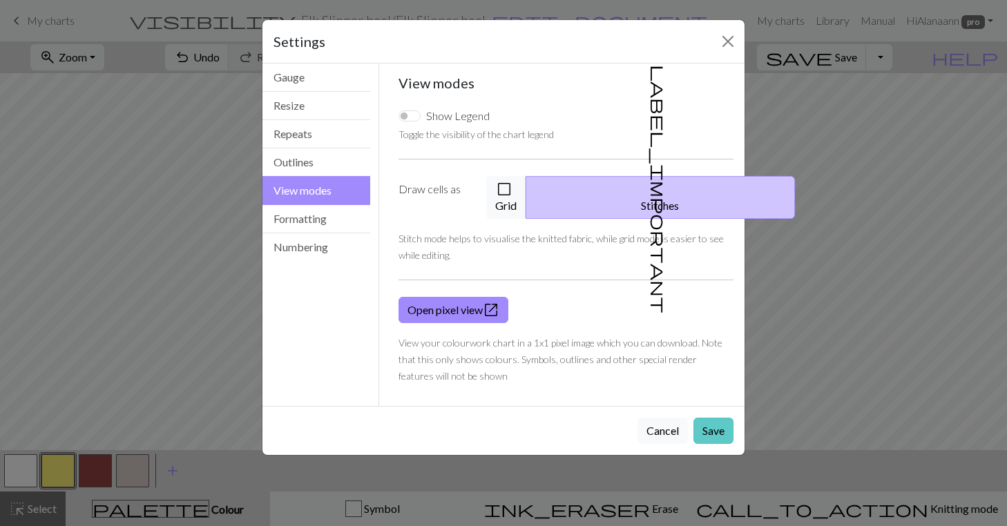
click at [718, 418] on button "Save" at bounding box center [713, 431] width 40 height 26
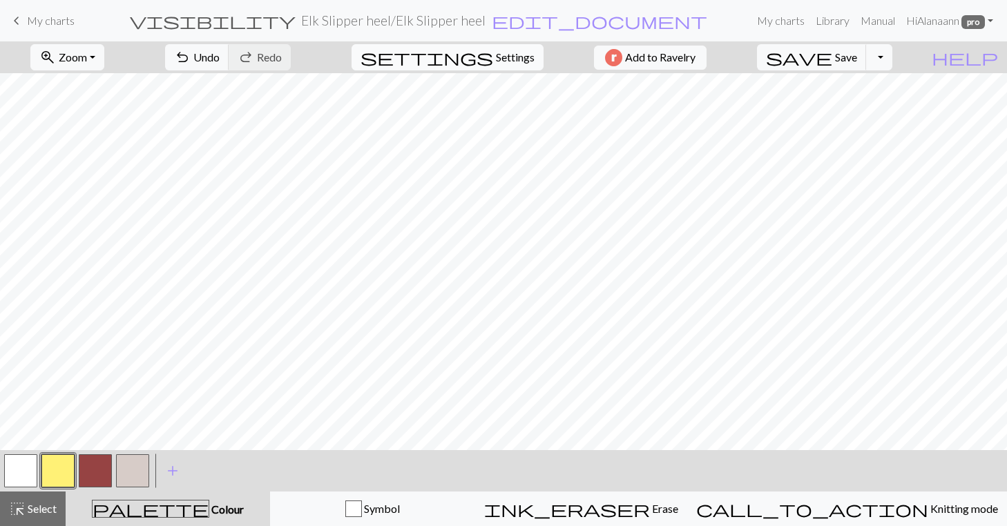
click at [503, 61] on span "Settings" at bounding box center [515, 57] width 39 height 17
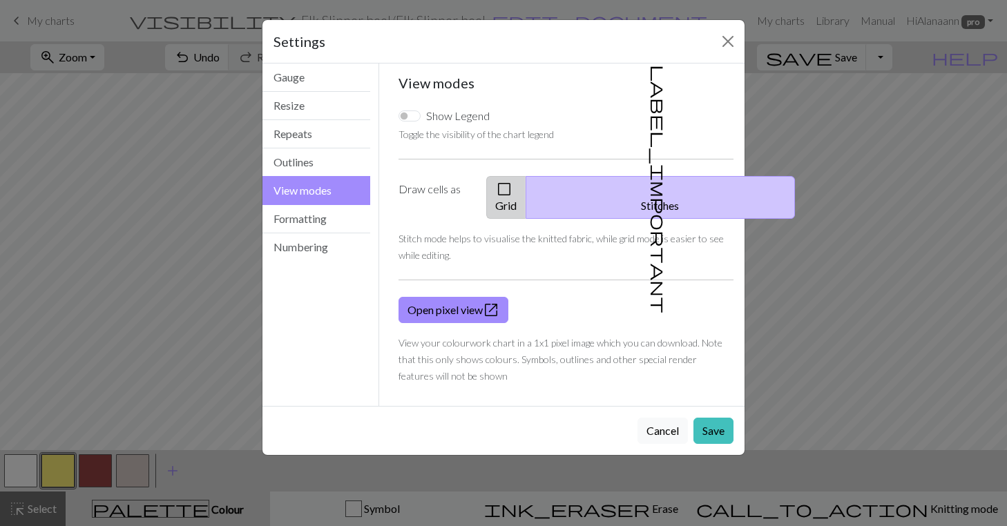
click at [526, 189] on button "check_box_outline_blank Grid" at bounding box center [506, 197] width 40 height 43
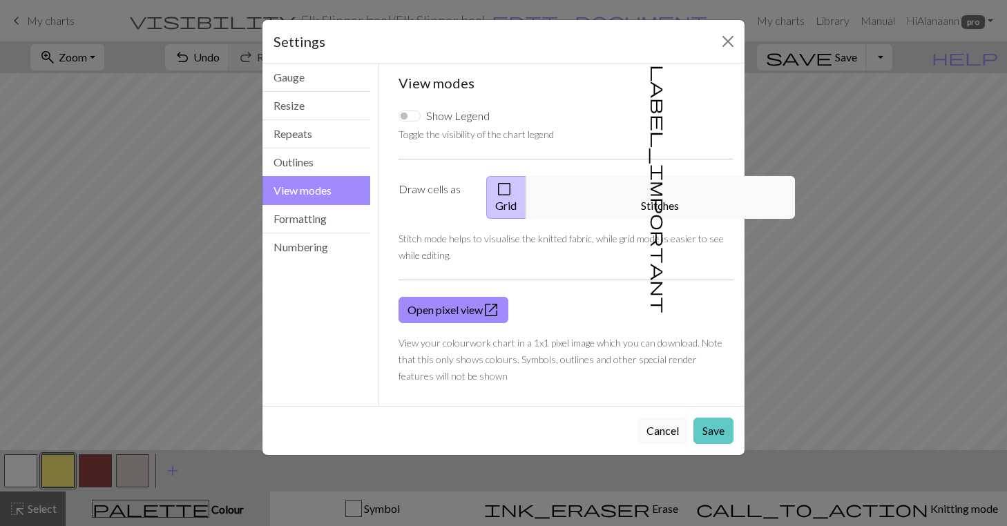
click at [724, 423] on button "Save" at bounding box center [713, 431] width 40 height 26
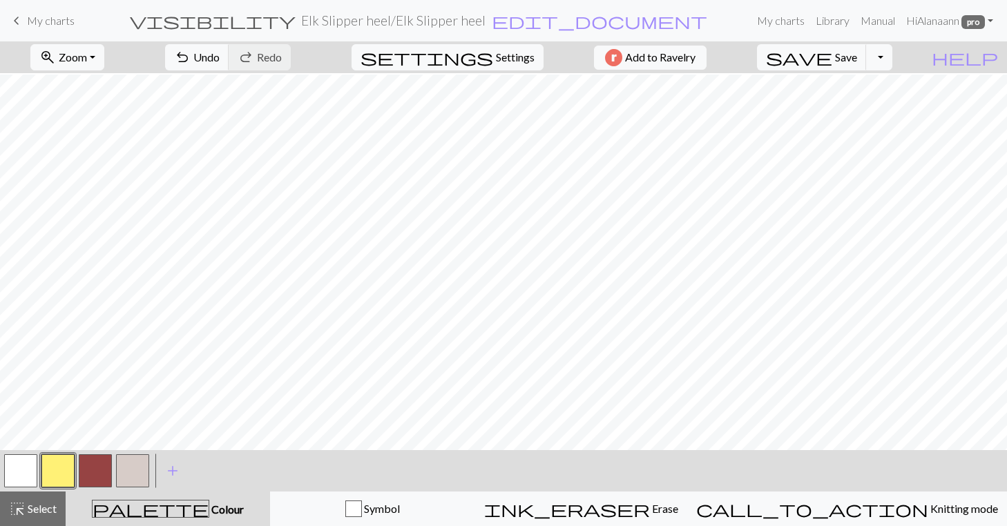
scroll to position [58, 0]
click at [59, 467] on button "button" at bounding box center [57, 470] width 33 height 33
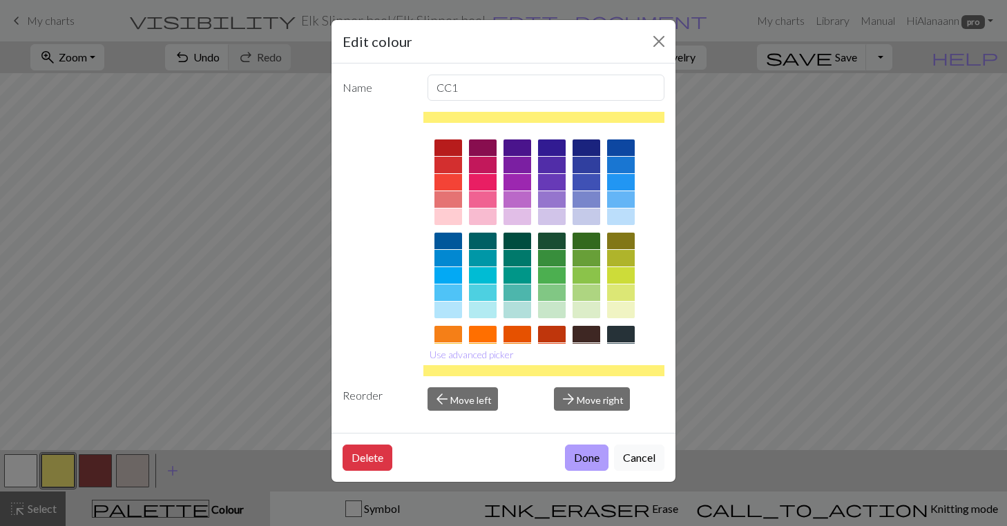
click at [578, 449] on button "Done" at bounding box center [587, 458] width 44 height 26
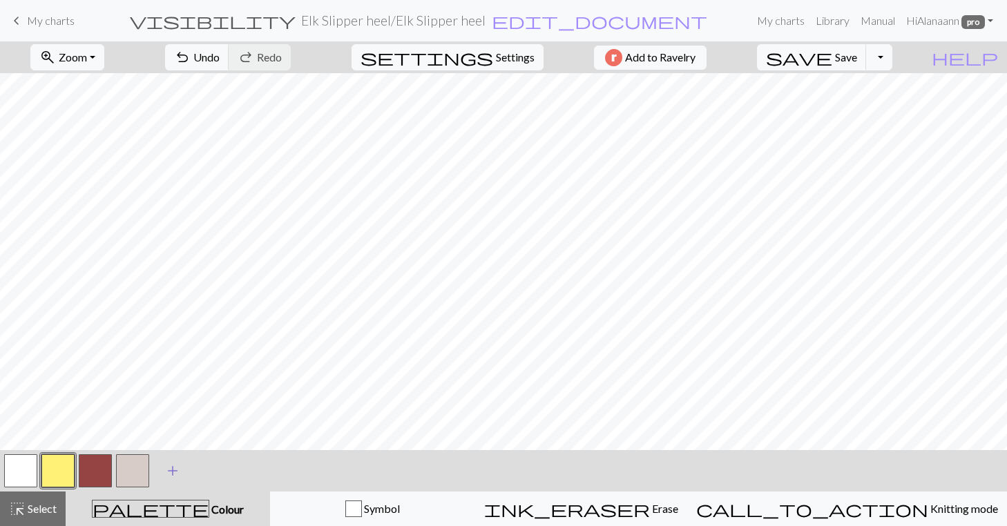
click at [173, 468] on span "add" at bounding box center [172, 470] width 17 height 19
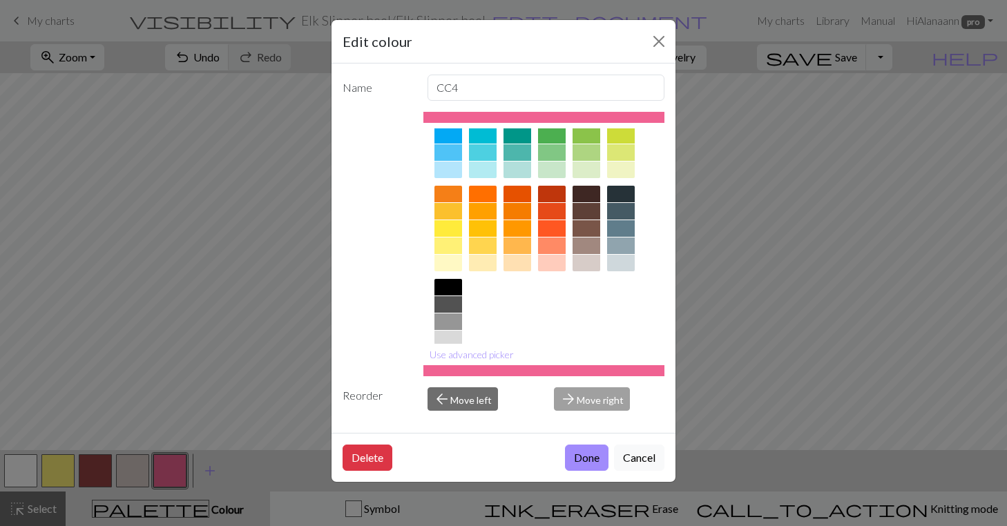
scroll to position [148, 0]
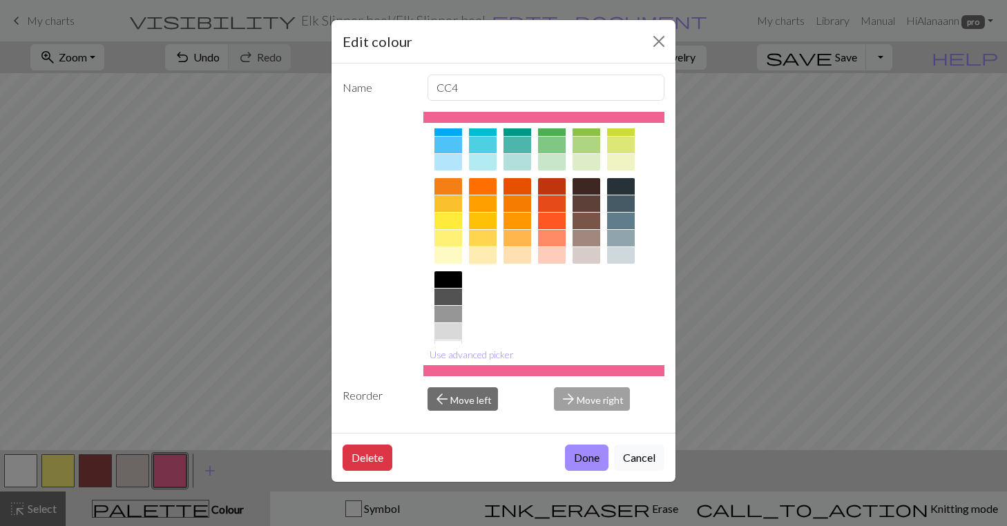
click at [484, 259] on div at bounding box center [483, 255] width 28 height 17
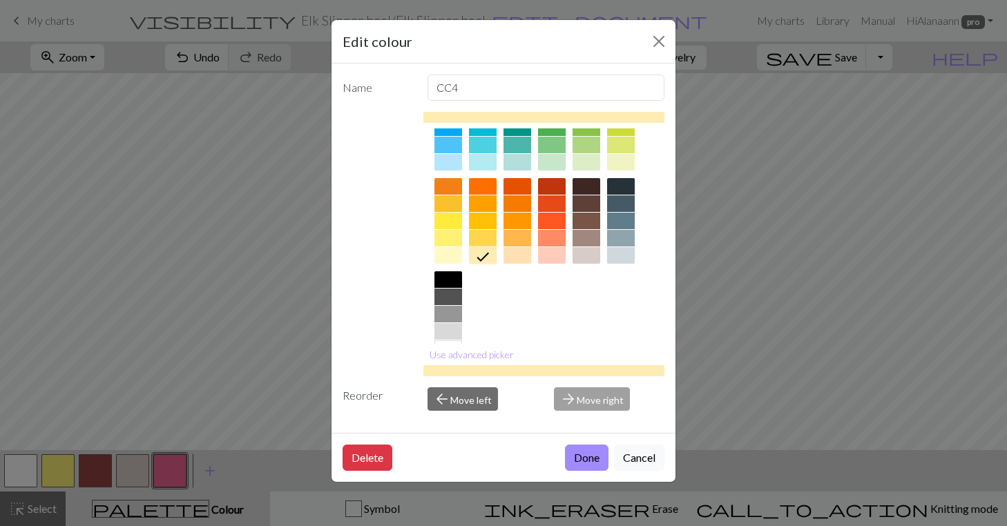
click at [446, 255] on div at bounding box center [448, 255] width 28 height 17
click at [474, 354] on button "Use advanced picker" at bounding box center [471, 354] width 97 height 21
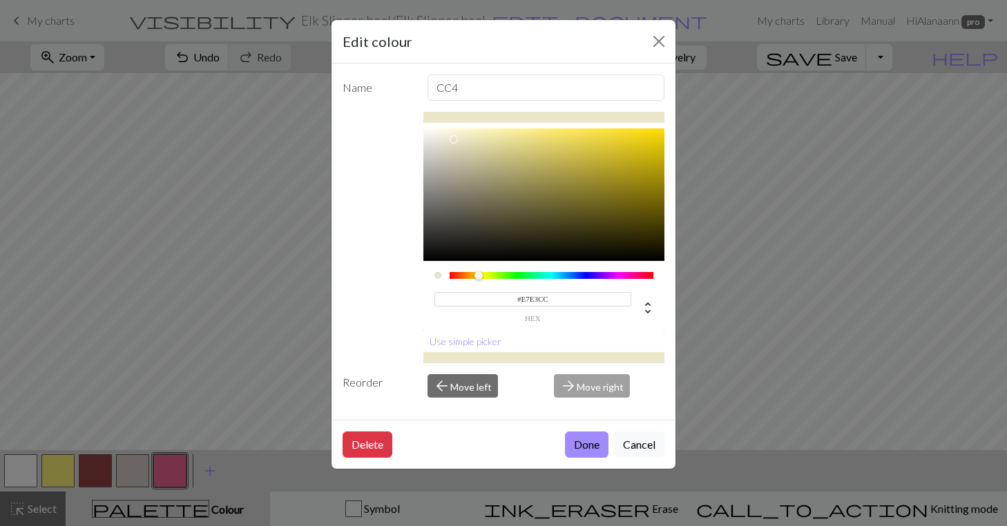
type input "#E6E2CC"
drag, startPoint x: 477, startPoint y: 131, endPoint x: 450, endPoint y: 142, distance: 28.9
click at [450, 142] on div at bounding box center [450, 141] width 8 height 8
click at [587, 448] on button "Done" at bounding box center [587, 445] width 44 height 26
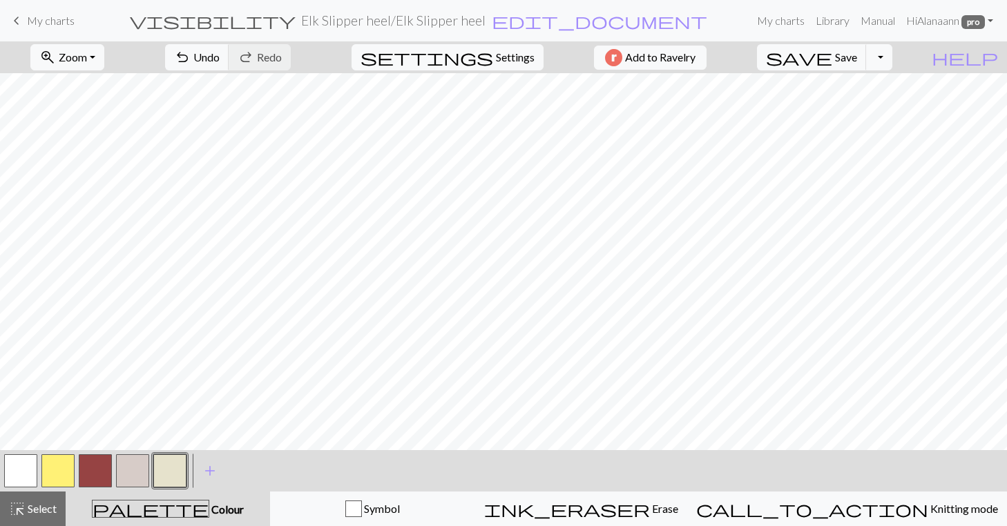
click at [173, 470] on button "button" at bounding box center [169, 470] width 33 height 33
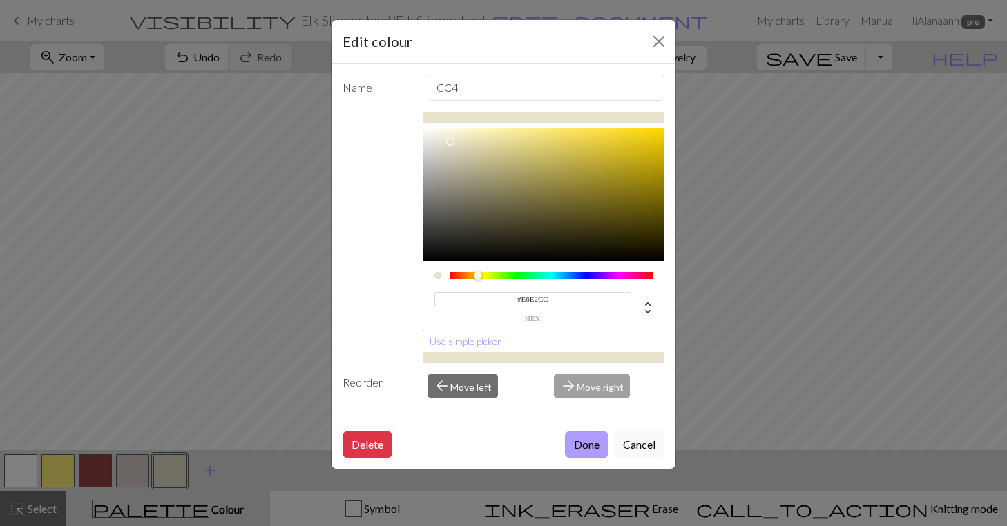
click at [589, 444] on button "Done" at bounding box center [587, 445] width 44 height 26
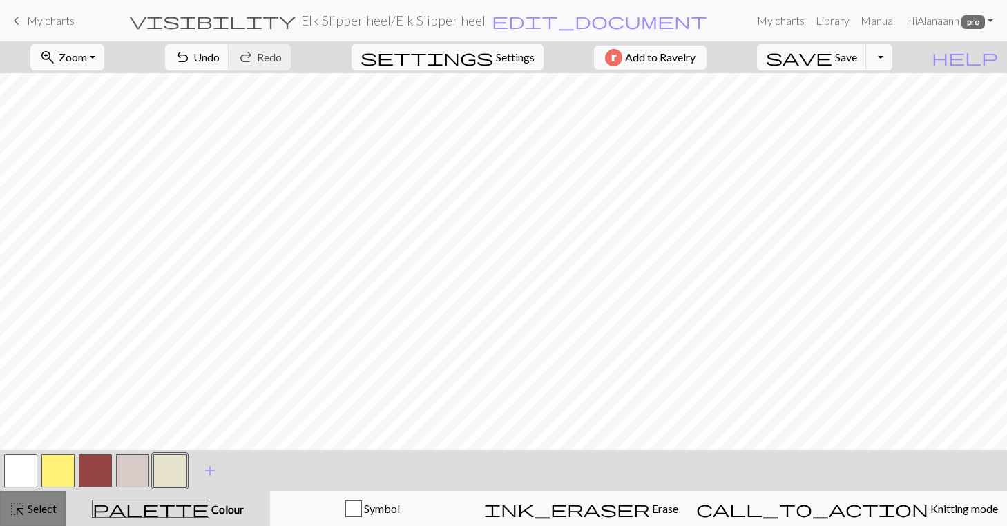
click at [32, 513] on span "Select" at bounding box center [41, 508] width 31 height 13
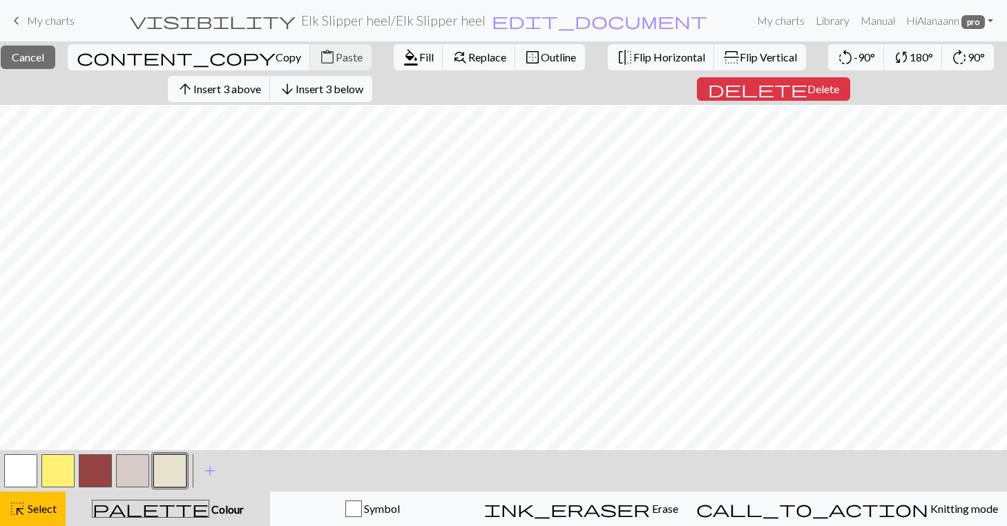
scroll to position [90, 0]
click at [394, 49] on button "format_color_fill Fill" at bounding box center [419, 57] width 50 height 26
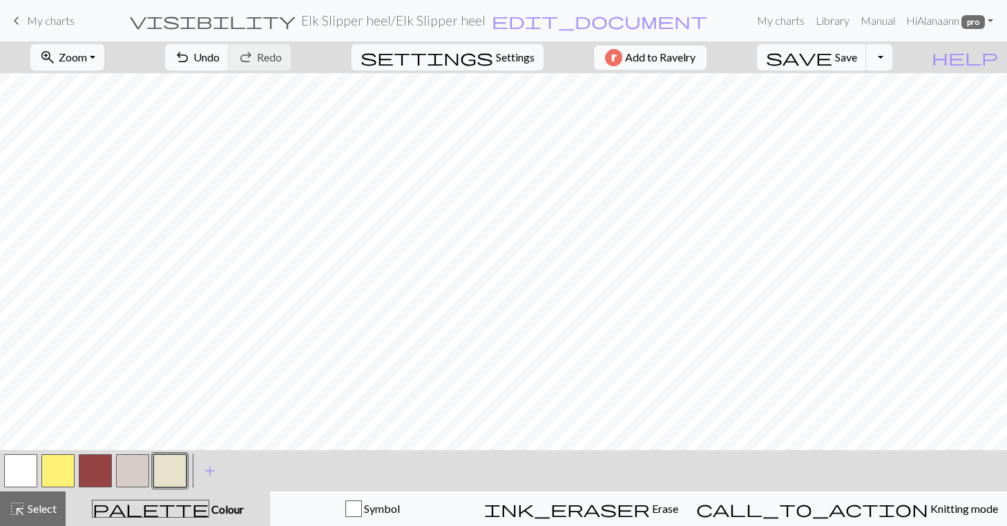
click at [17, 468] on button "button" at bounding box center [20, 470] width 33 height 33
drag, startPoint x: 165, startPoint y: 471, endPoint x: 166, endPoint y: 452, distance: 18.7
click at [165, 469] on button "button" at bounding box center [169, 470] width 33 height 33
click at [20, 463] on button "button" at bounding box center [20, 470] width 33 height 33
click at [173, 469] on button "button" at bounding box center [169, 470] width 33 height 33
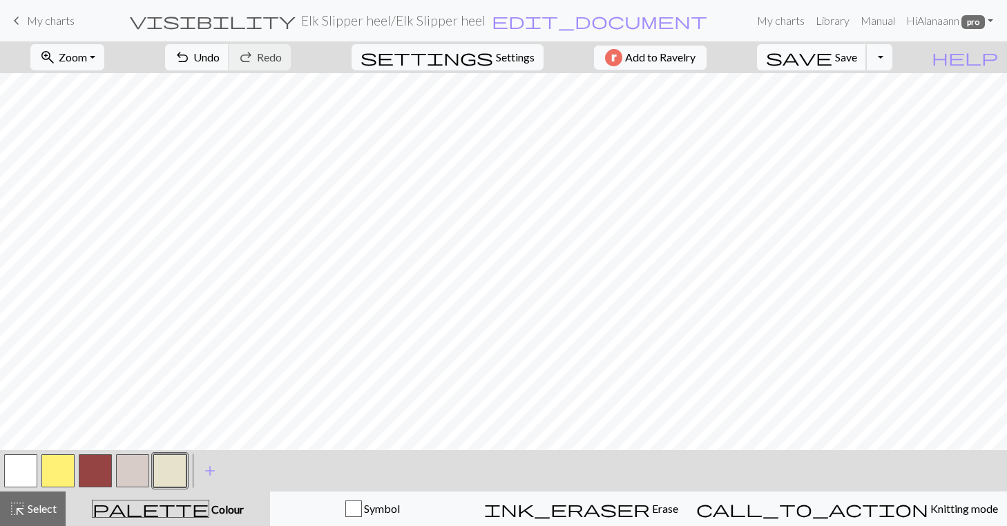
click at [857, 56] on span "Save" at bounding box center [846, 56] width 22 height 13
